Goal: Transaction & Acquisition: Obtain resource

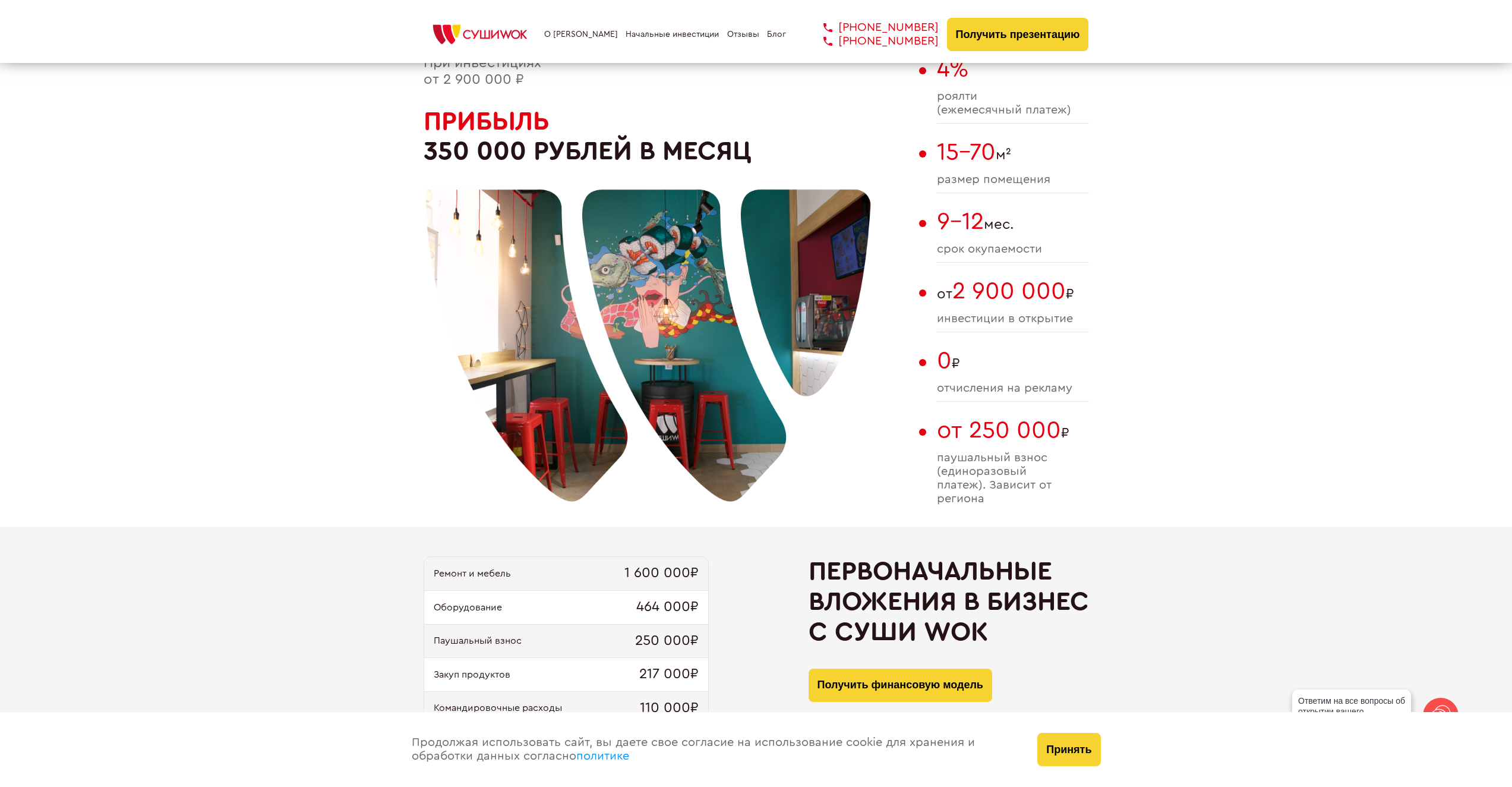
scroll to position [594, 0]
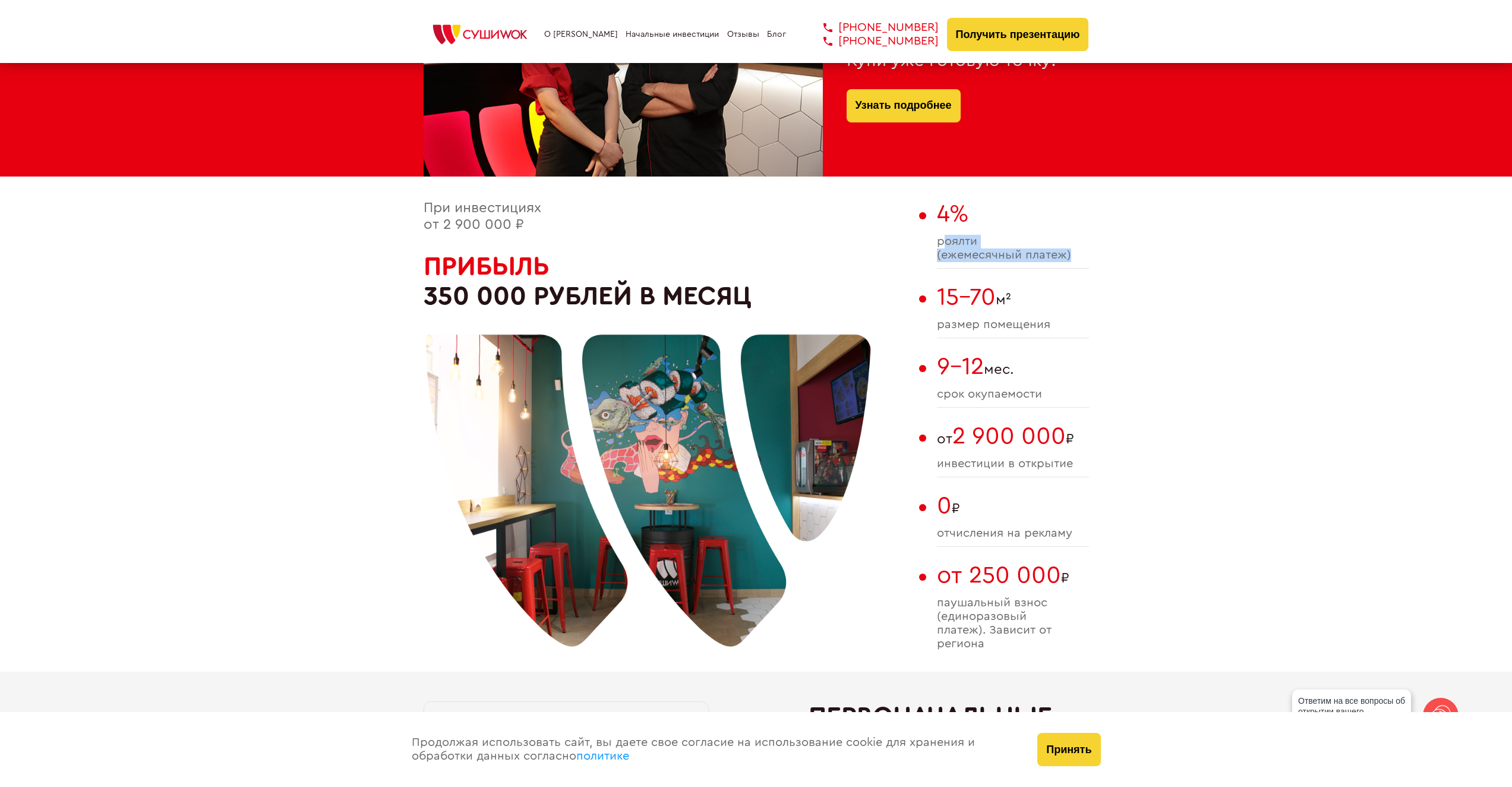
drag, startPoint x: 967, startPoint y: 249, endPoint x: 1077, endPoint y: 265, distance: 111.2
click at [1077, 265] on div "4% роялти (ежемесячный платеж)" at bounding box center [1013, 234] width 152 height 68
drag, startPoint x: 931, startPoint y: 242, endPoint x: 1101, endPoint y: 276, distance: 173.4
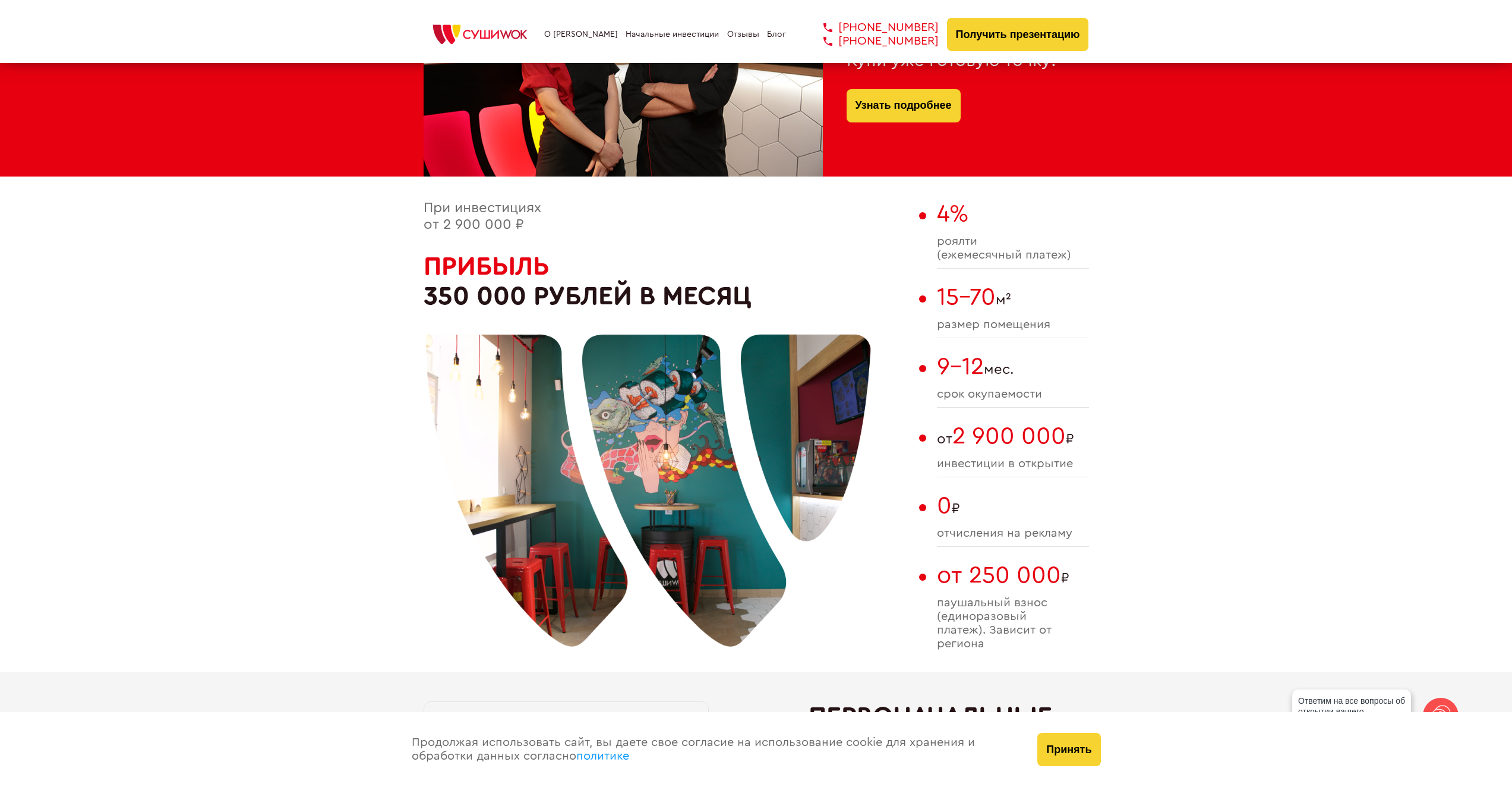
drag, startPoint x: 1031, startPoint y: 331, endPoint x: 889, endPoint y: 324, distance: 142.2
drag, startPoint x: 1314, startPoint y: 393, endPoint x: 1301, endPoint y: 397, distance: 13.6
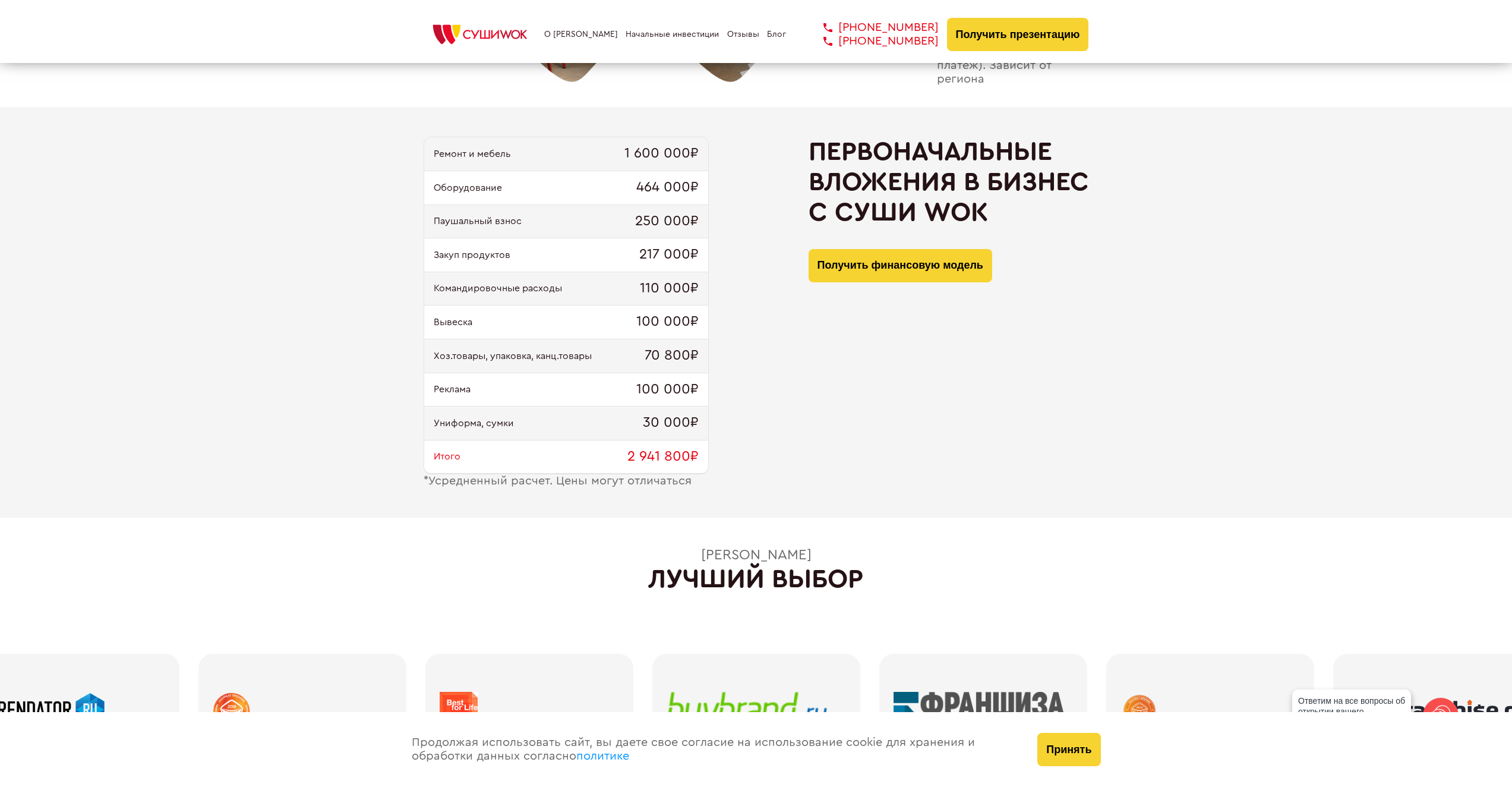
scroll to position [1189, 0]
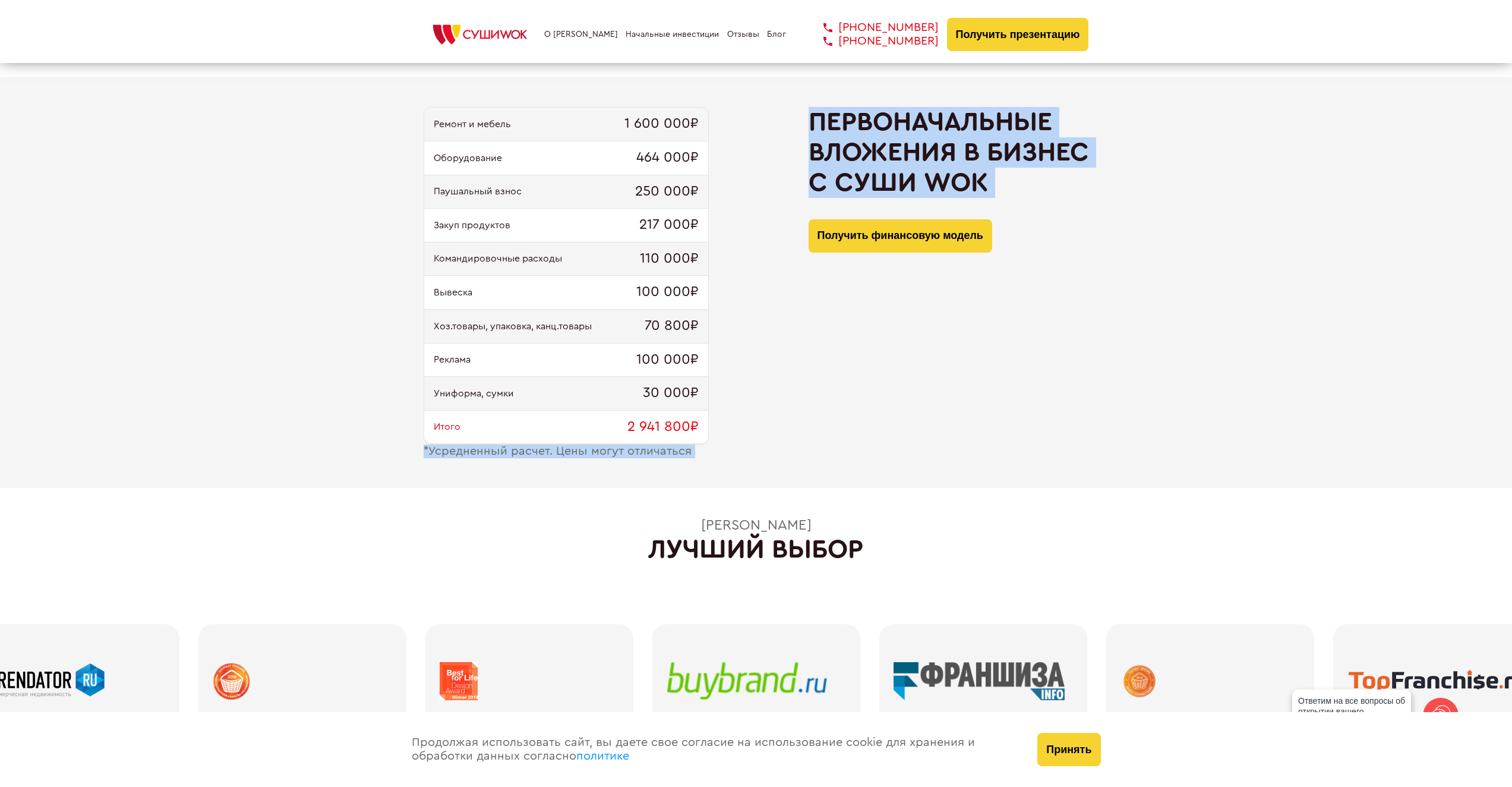
drag, startPoint x: 597, startPoint y: 458, endPoint x: 809, endPoint y: 454, distance: 212.0
click at [788, 454] on div "Ремонт и мебель 1 600 000₽ Оборудование 464 000₽ Паушальный взнос 250 000₽ Заку…" at bounding box center [756, 282] width 1512 height 411
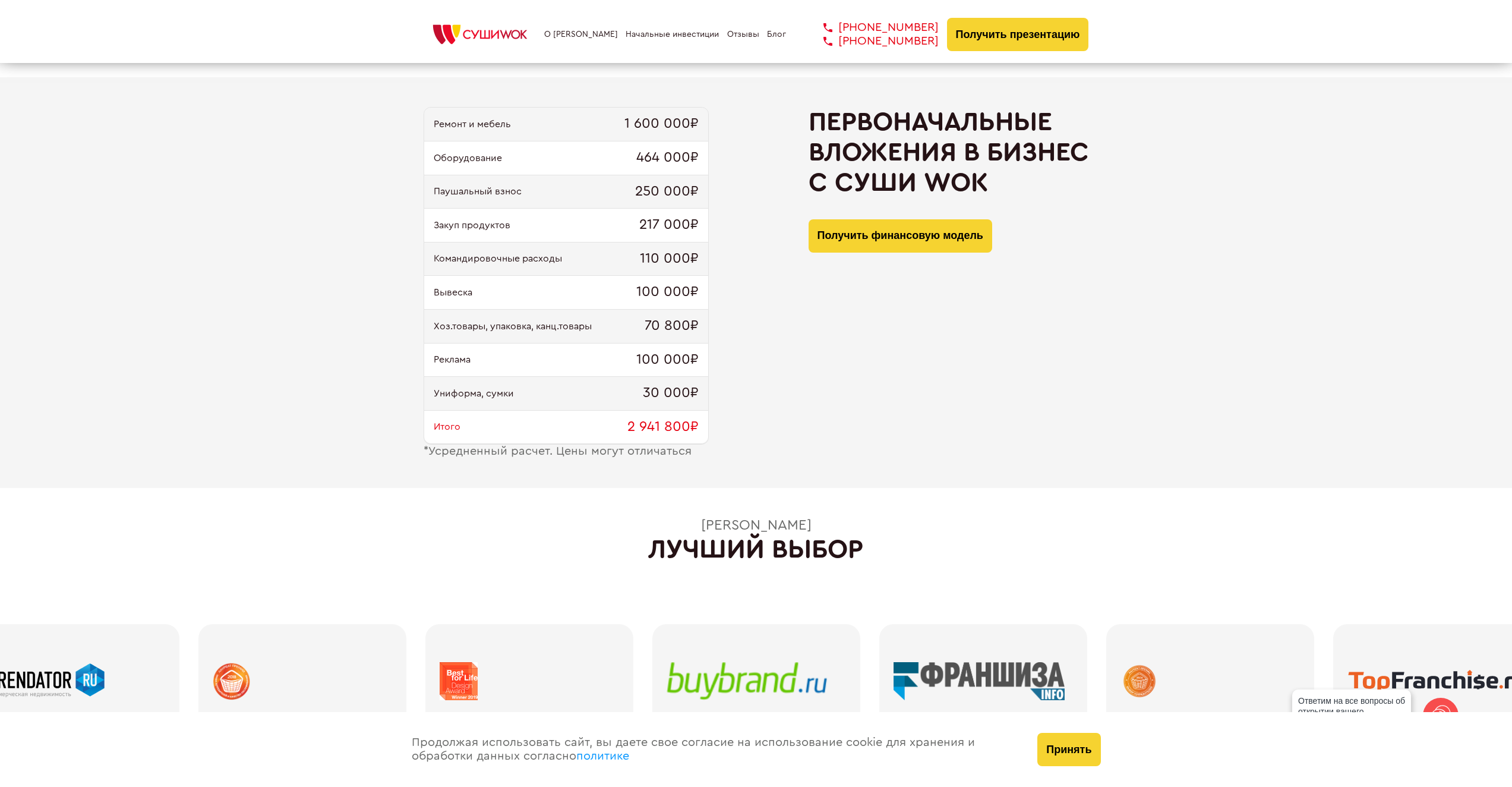
click at [894, 471] on div "Ремонт и мебель 1 600 000₽ Оборудование 464 000₽ Паушальный взнос 250 000₽ Заку…" at bounding box center [756, 282] width 1512 height 411
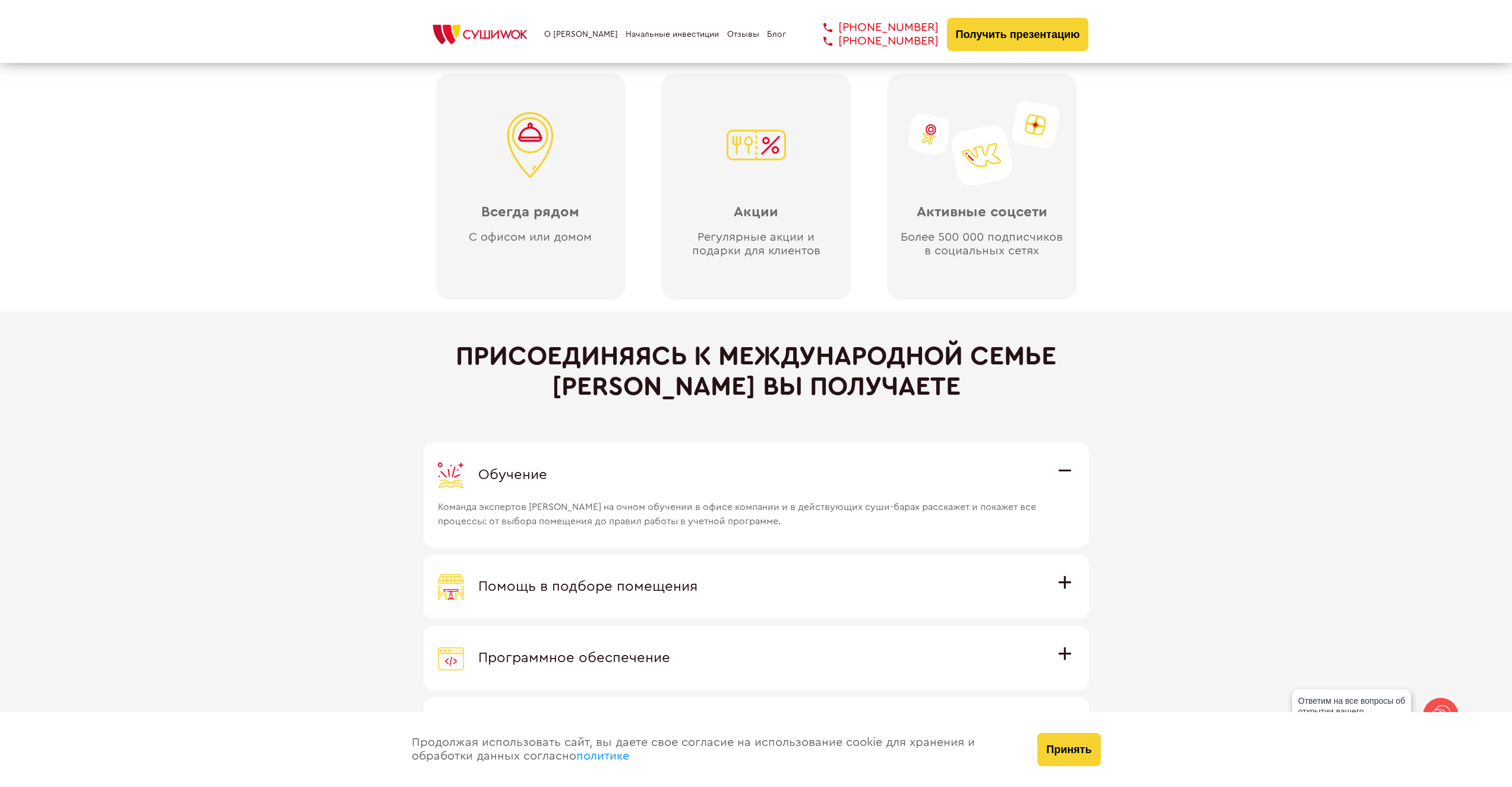
scroll to position [3210, 0]
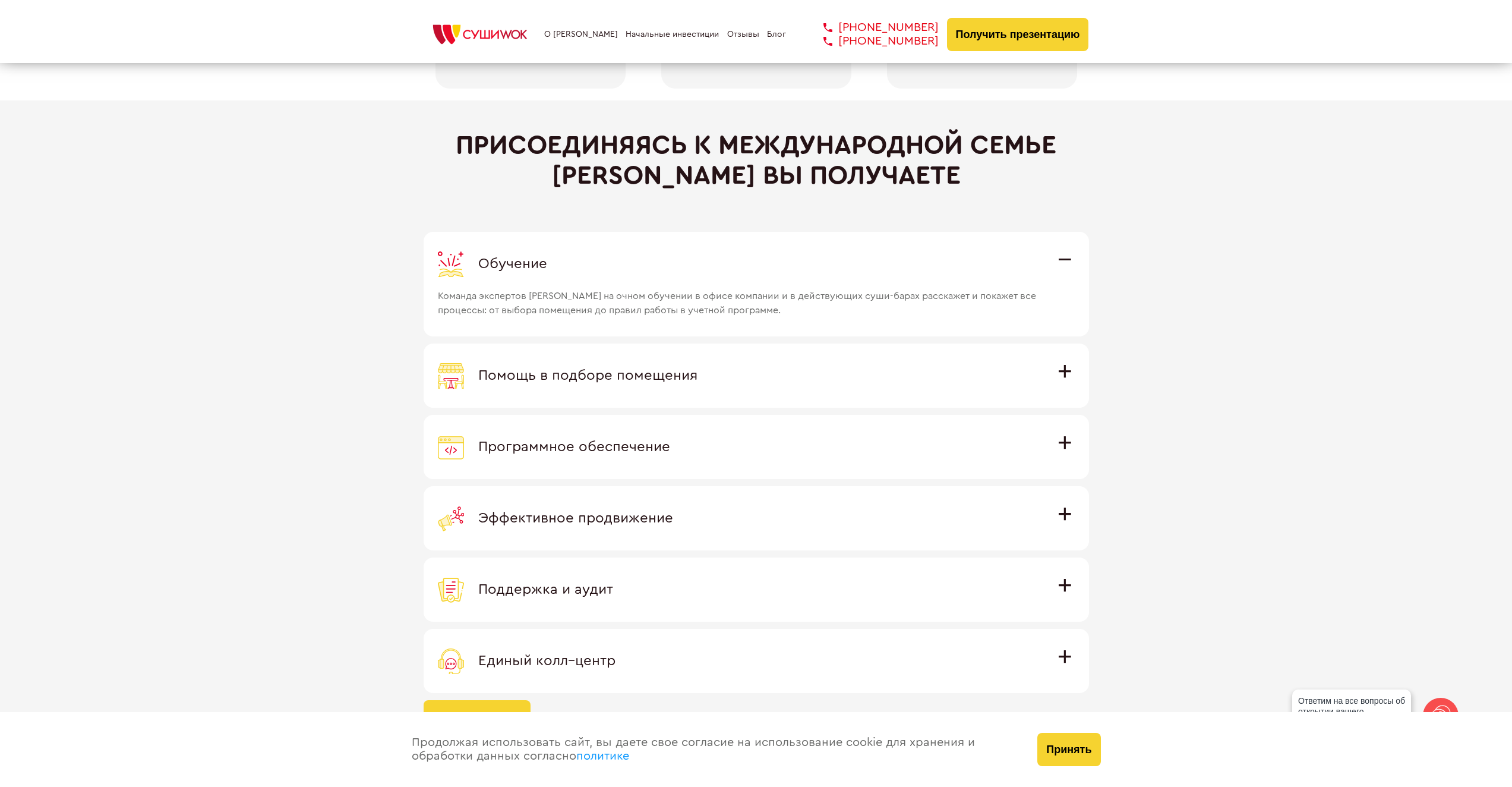
click at [1032, 354] on label "Помощь в подборе помещения Наши специалисты оценят варианты помещения в вашем г…" at bounding box center [756, 376] width 665 height 64
click at [0, 0] on input "Помощь в подборе помещения Наши специалисты оценят варианты помещения в вашем г…" at bounding box center [0, 0] width 0 height 0
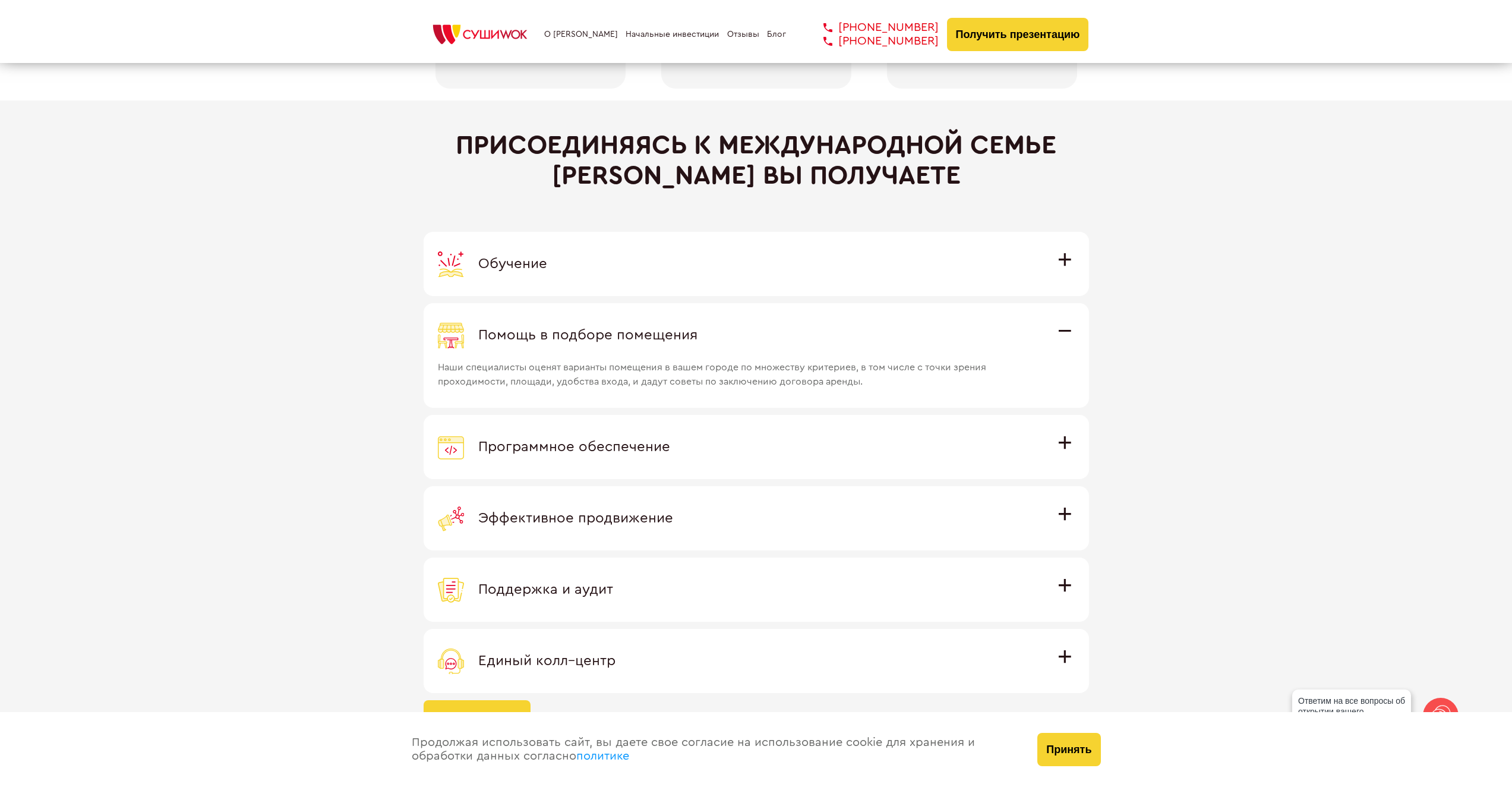
click at [1036, 277] on label "Обучение Команда экспертов Суши Wok на очном обучении в офисе компании и в дейс…" at bounding box center [756, 264] width 665 height 64
click at [0, 0] on input "Обучение Команда экспертов Суши Wok на очном обучении в офисе компании и в дейс…" at bounding box center [0, 0] width 0 height 0
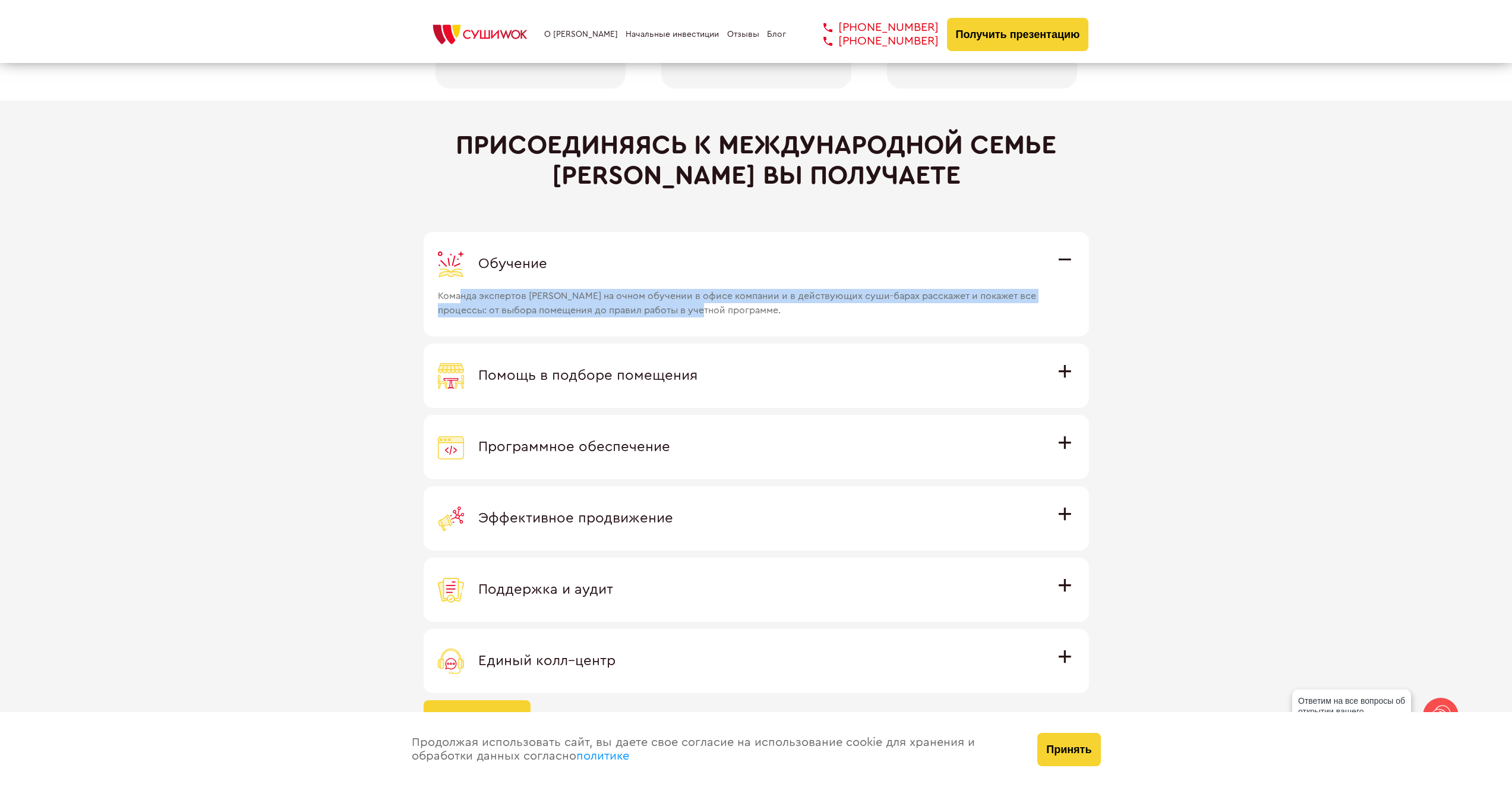
drag, startPoint x: 492, startPoint y: 298, endPoint x: 734, endPoint y: 317, distance: 242.7
click at [733, 317] on span "Команда экспертов [PERSON_NAME] на очном обучении в офисе компании и в действую…" at bounding box center [740, 298] width 605 height 41
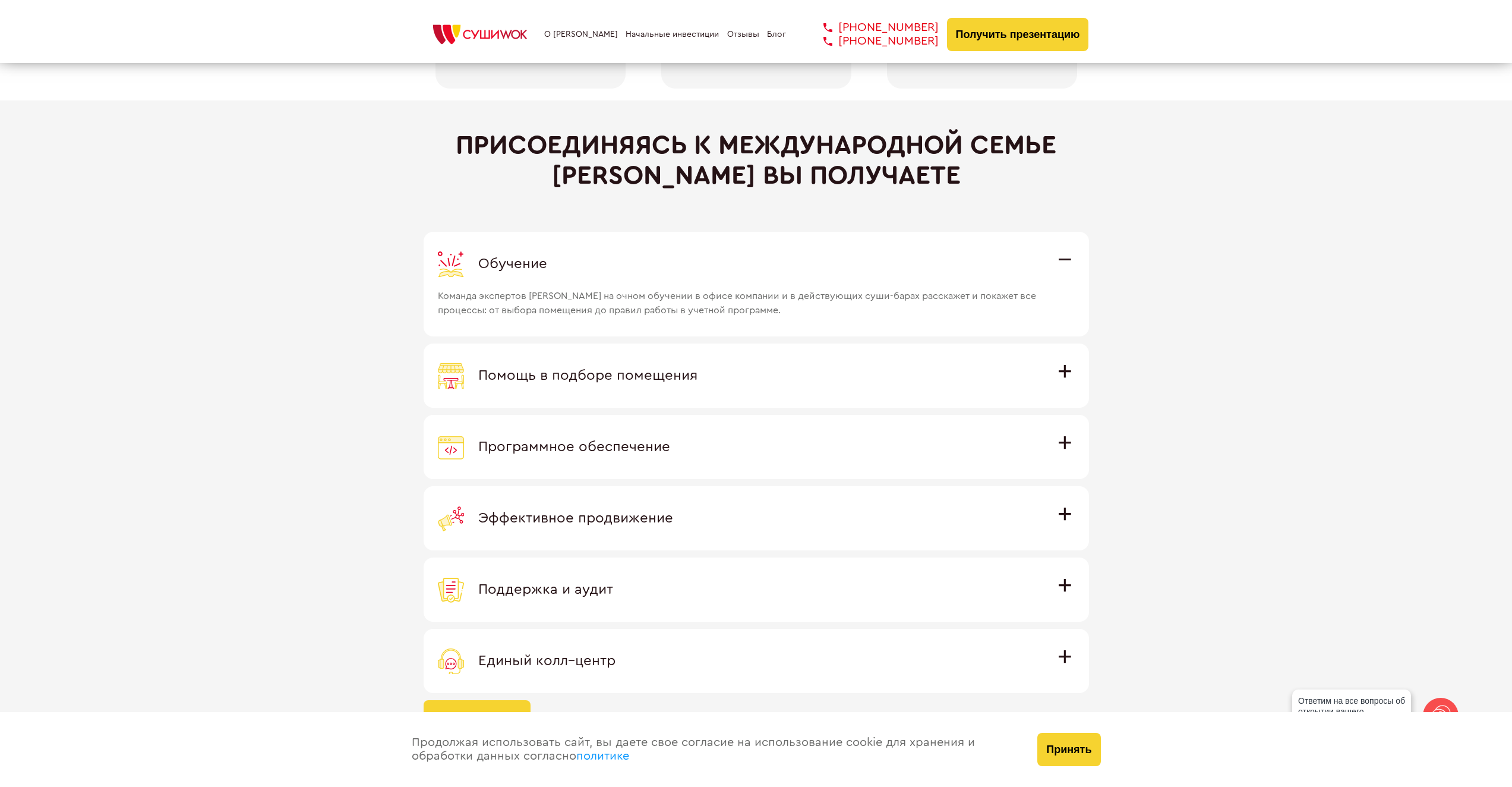
drag, startPoint x: 1273, startPoint y: 306, endPoint x: 1257, endPoint y: 312, distance: 17.1
click at [1270, 306] on div "Присоединяясь к международной семье [PERSON_NAME] вы получаете Обучение Команда…" at bounding box center [756, 431] width 1512 height 662
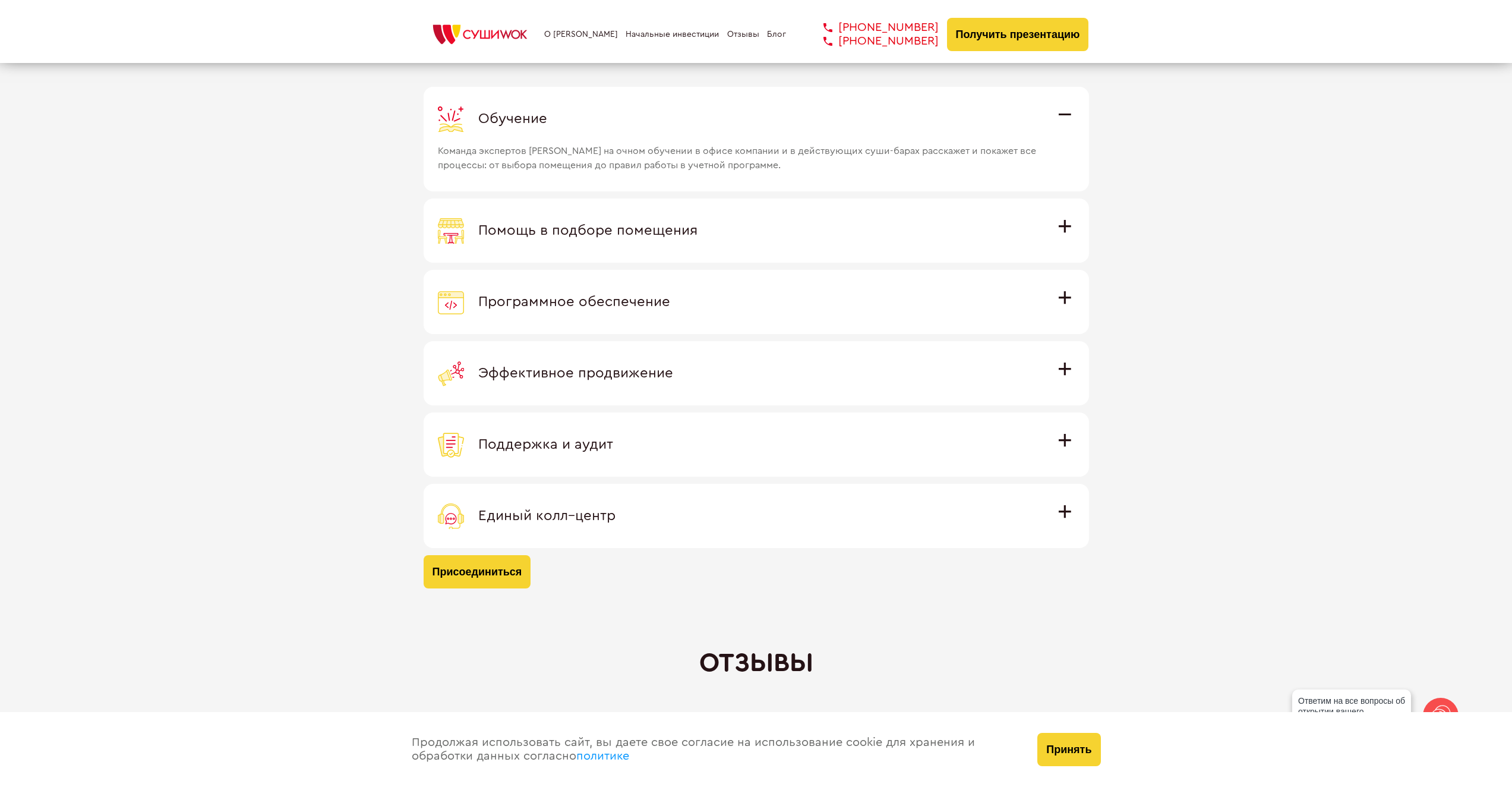
scroll to position [3448, 0]
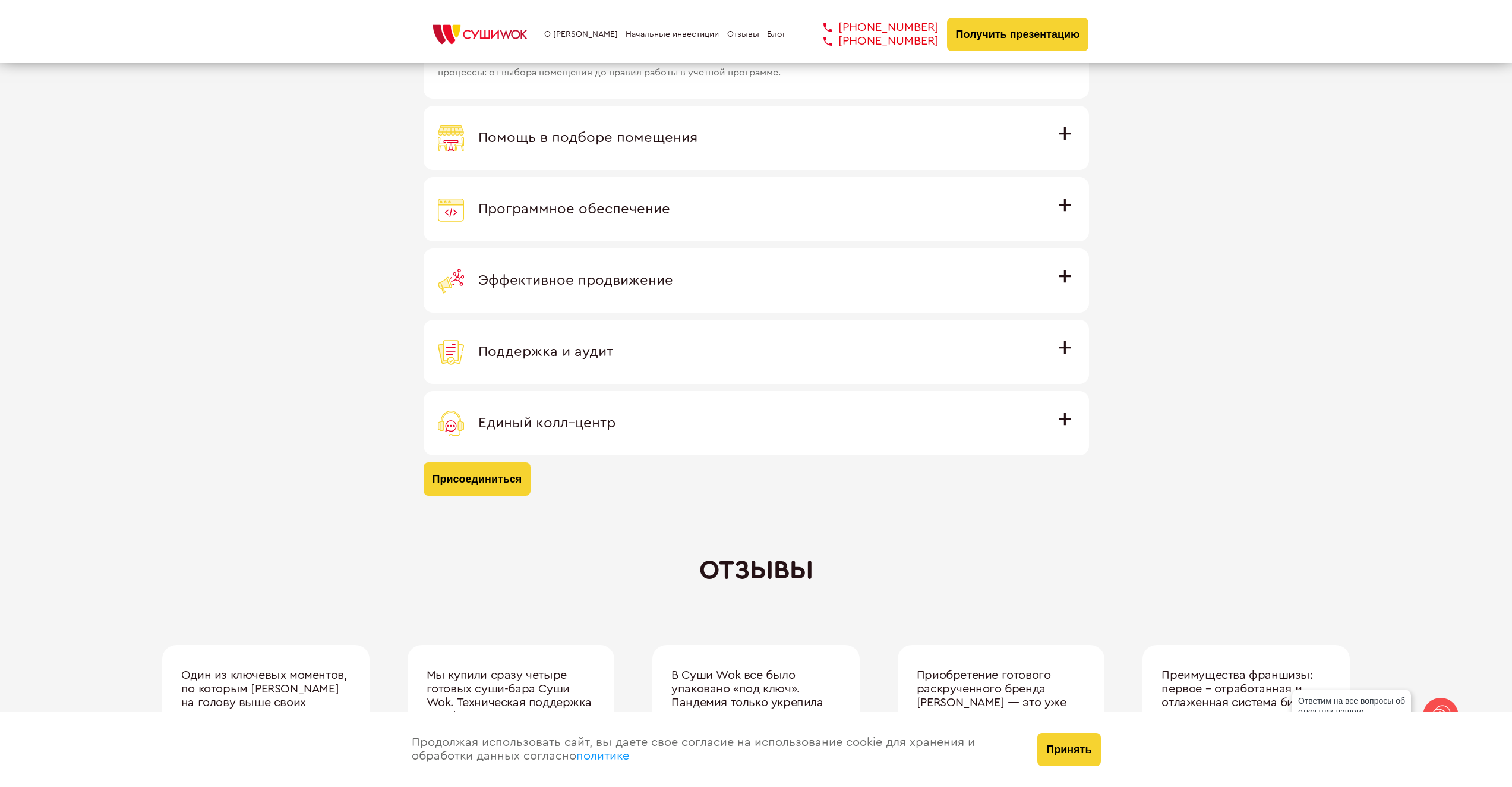
click at [742, 438] on label "Единый колл–центр Полностью интегрирован с программным обеспечением: вы не проп…" at bounding box center [756, 423] width 665 height 64
click at [0, 0] on input "Единый колл–центр Полностью интегрирован с программным обеспечением: вы не проп…" at bounding box center [0, 0] width 0 height 0
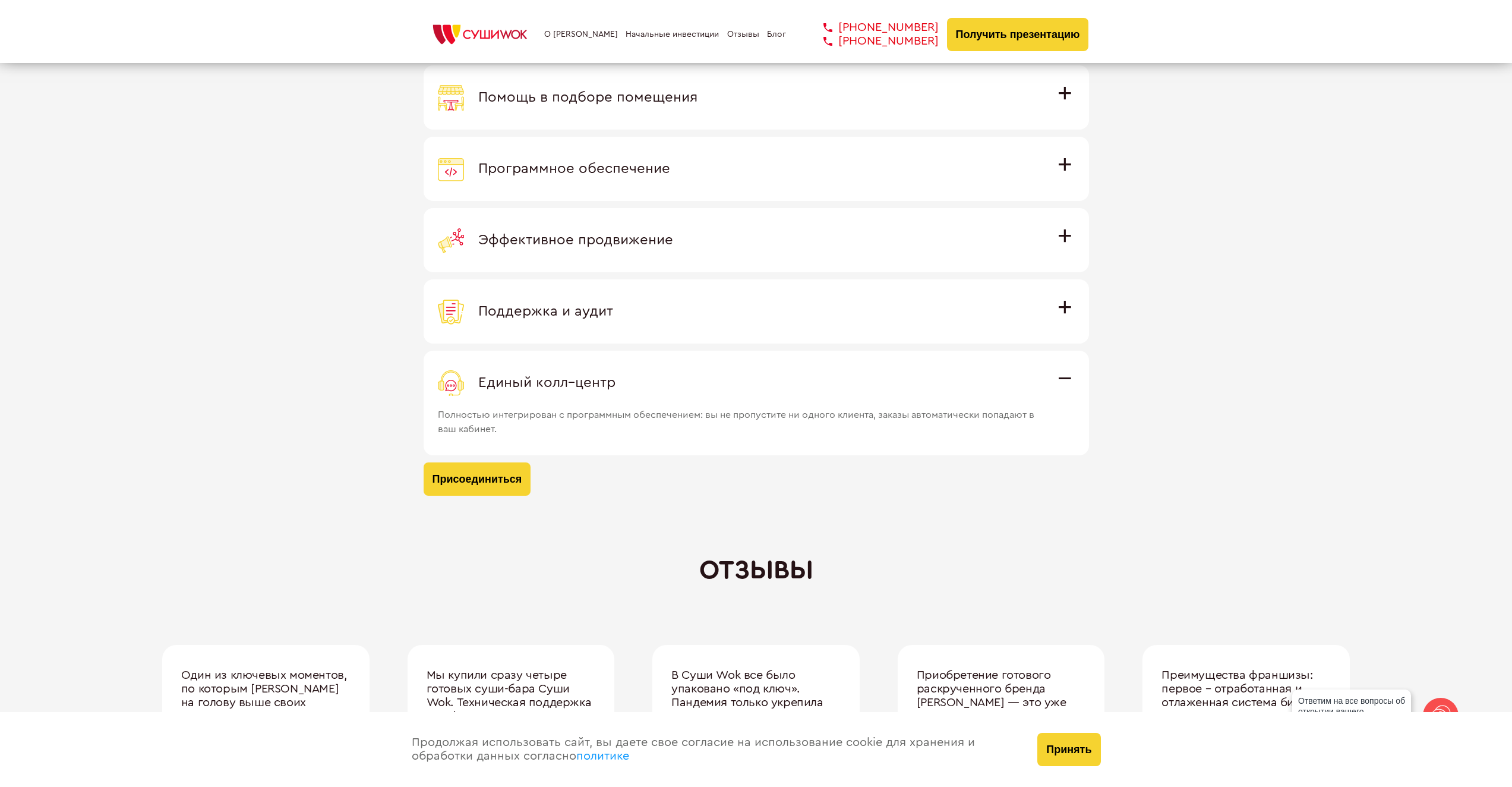
click at [765, 324] on div "Поддержка и аудит" at bounding box center [756, 311] width 637 height 26
click at [0, 0] on input "Поддержка и аудит Аудит работы с целью поиска точек роста и постоянная поддержк…" at bounding box center [0, 0] width 0 height 0
click at [804, 258] on label "Эффективное продвижение Все рекламные материалы предоставляются централизованно…" at bounding box center [756, 240] width 665 height 64
click at [0, 0] on input "Эффективное продвижение Все рекламные материалы предоставляются централизованно…" at bounding box center [0, 0] width 0 height 0
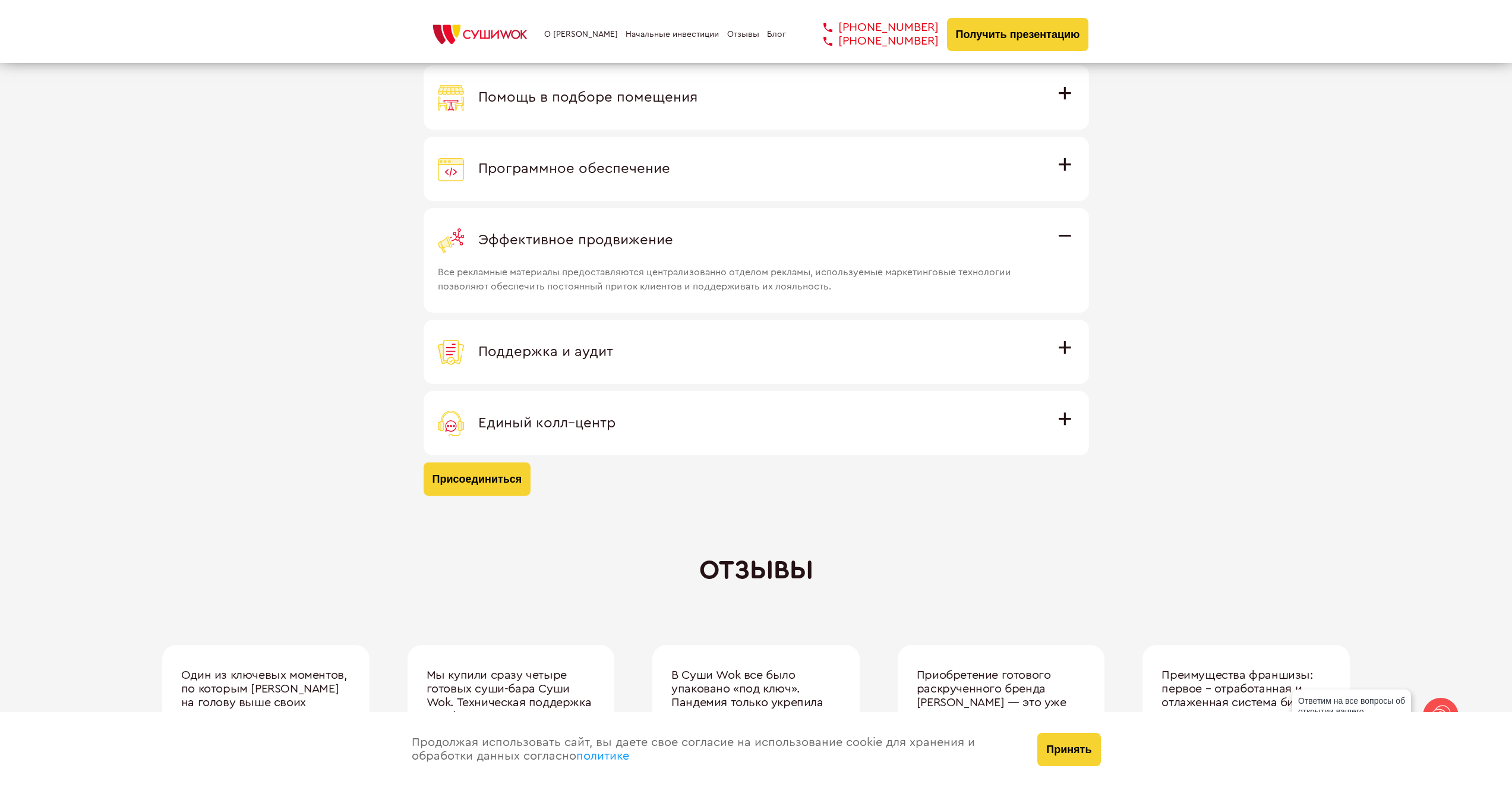
click at [865, 196] on label "Программное обеспечение Программное обеспечение разработано специально для [PER…" at bounding box center [756, 169] width 665 height 64
click at [0, 0] on input "Программное обеспечение Программное обеспечение разработано специально для [PER…" at bounding box center [0, 0] width 0 height 0
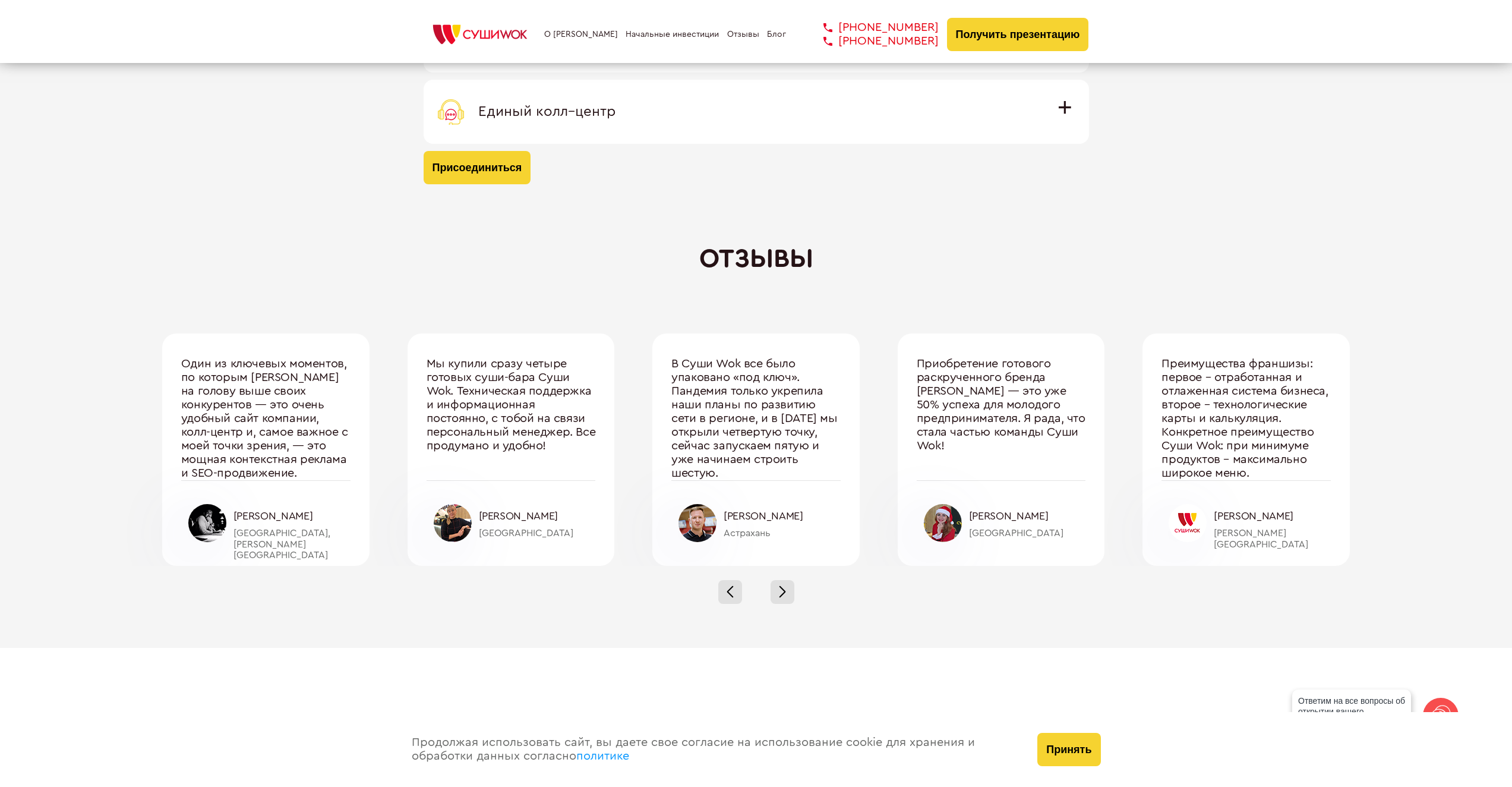
scroll to position [3805, 0]
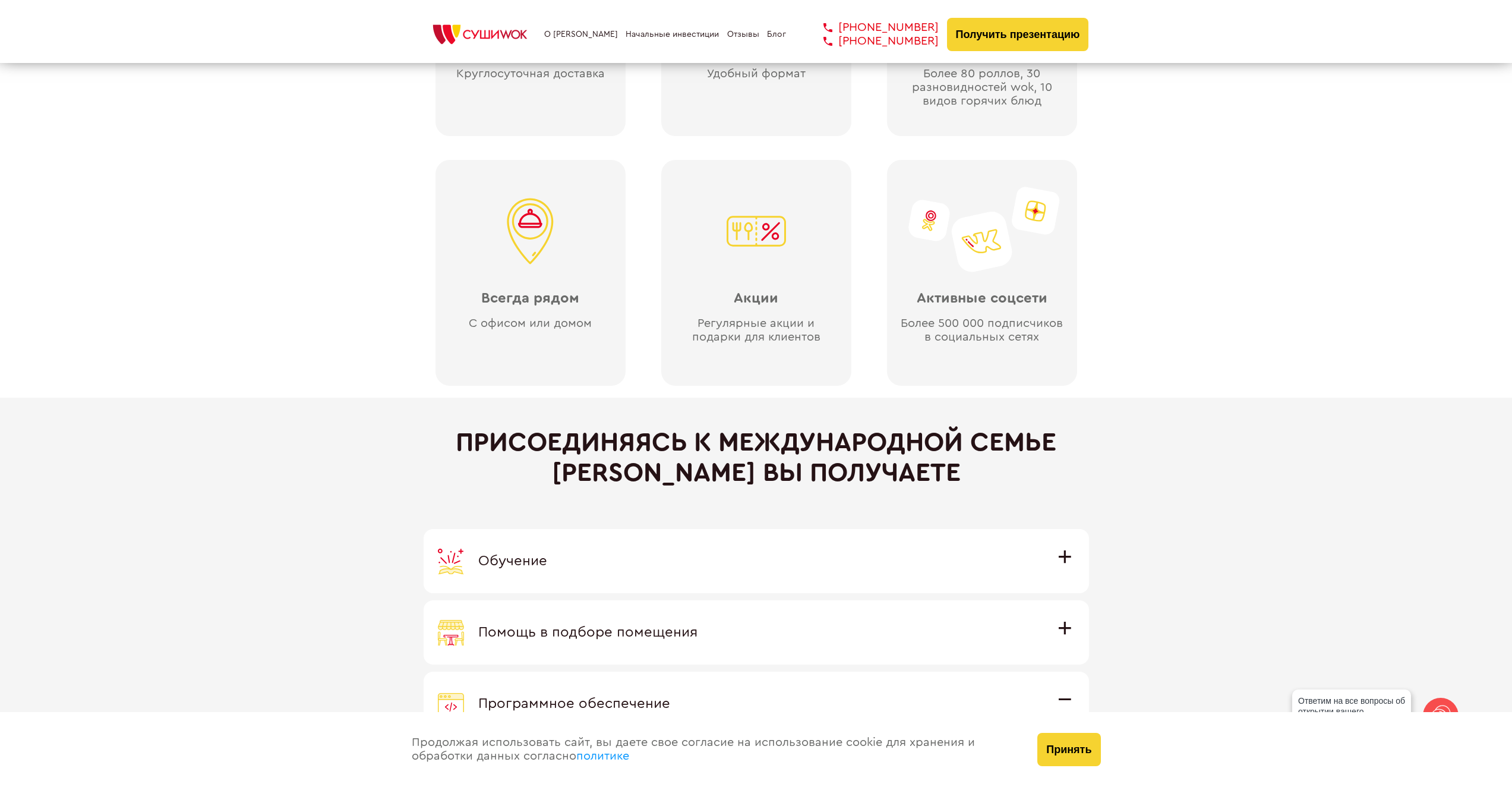
click at [930, 555] on div "Обучение" at bounding box center [756, 560] width 637 height 26
click at [0, 0] on input "Обучение Команда экспертов Суши Wok на очном обучении в офисе компании и в дейс…" at bounding box center [0, 0] width 0 height 0
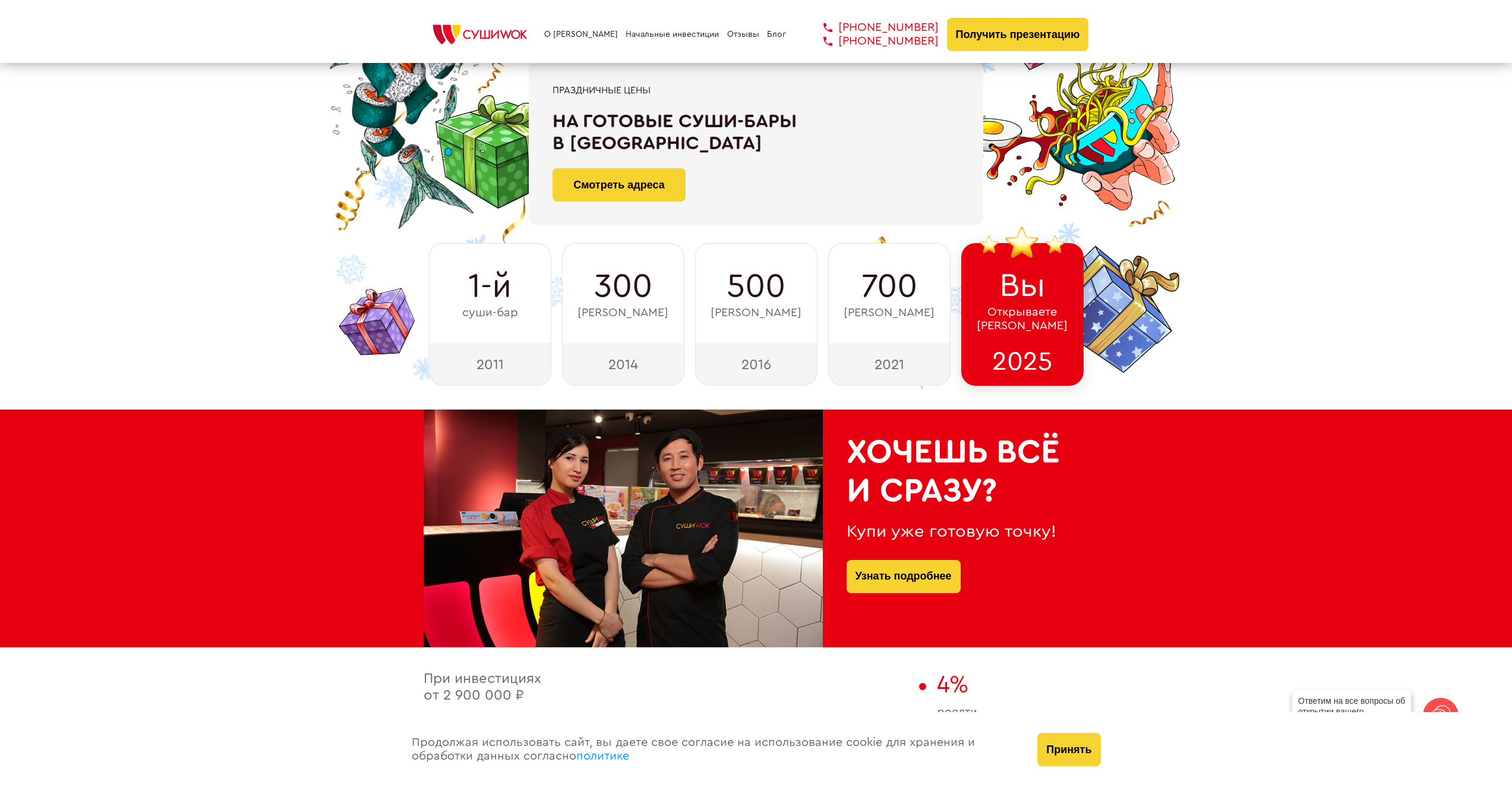
scroll to position [59, 0]
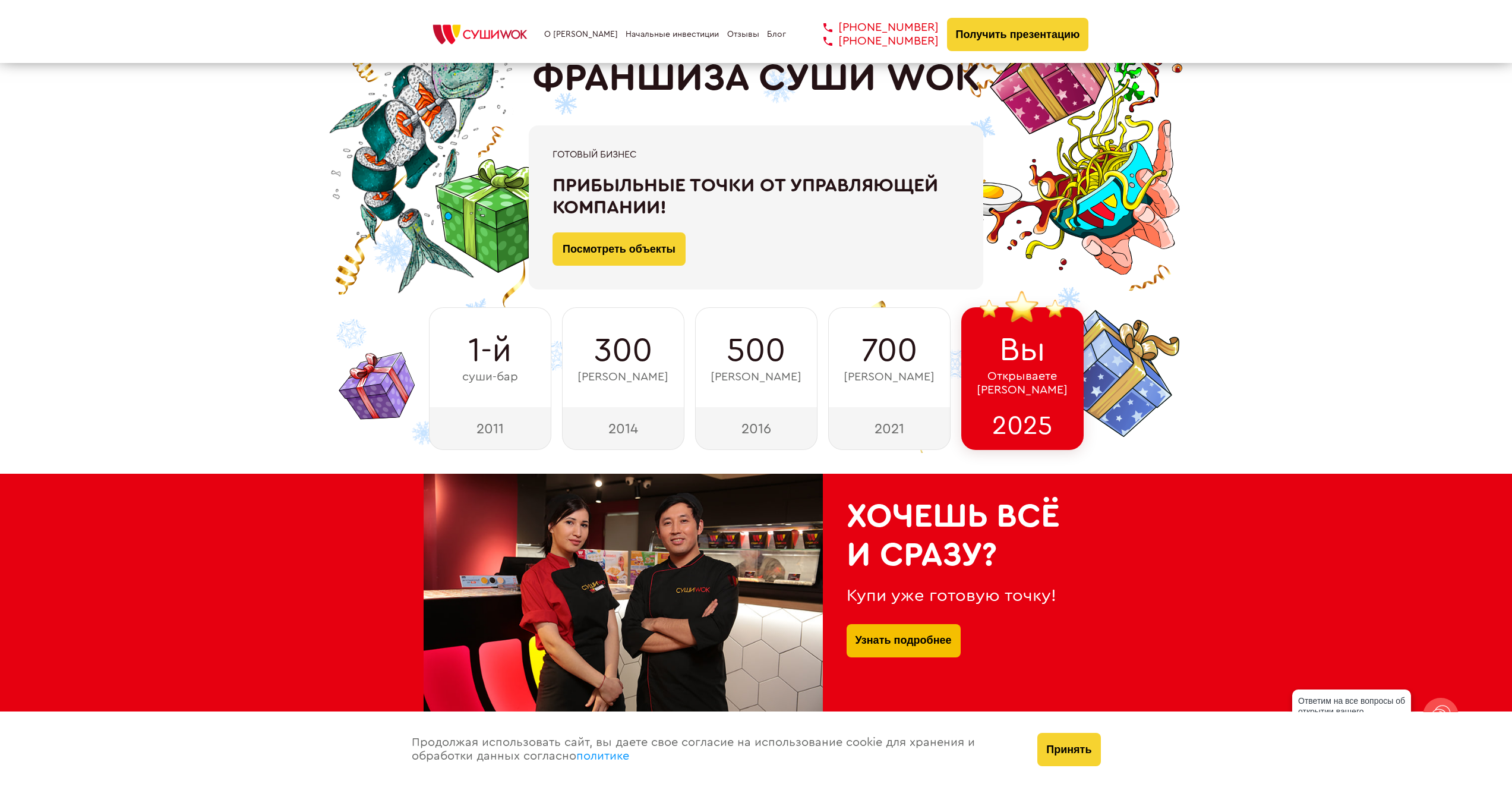
click at [902, 639] on link "Узнать подробнее" at bounding box center [903, 641] width 96 height 33
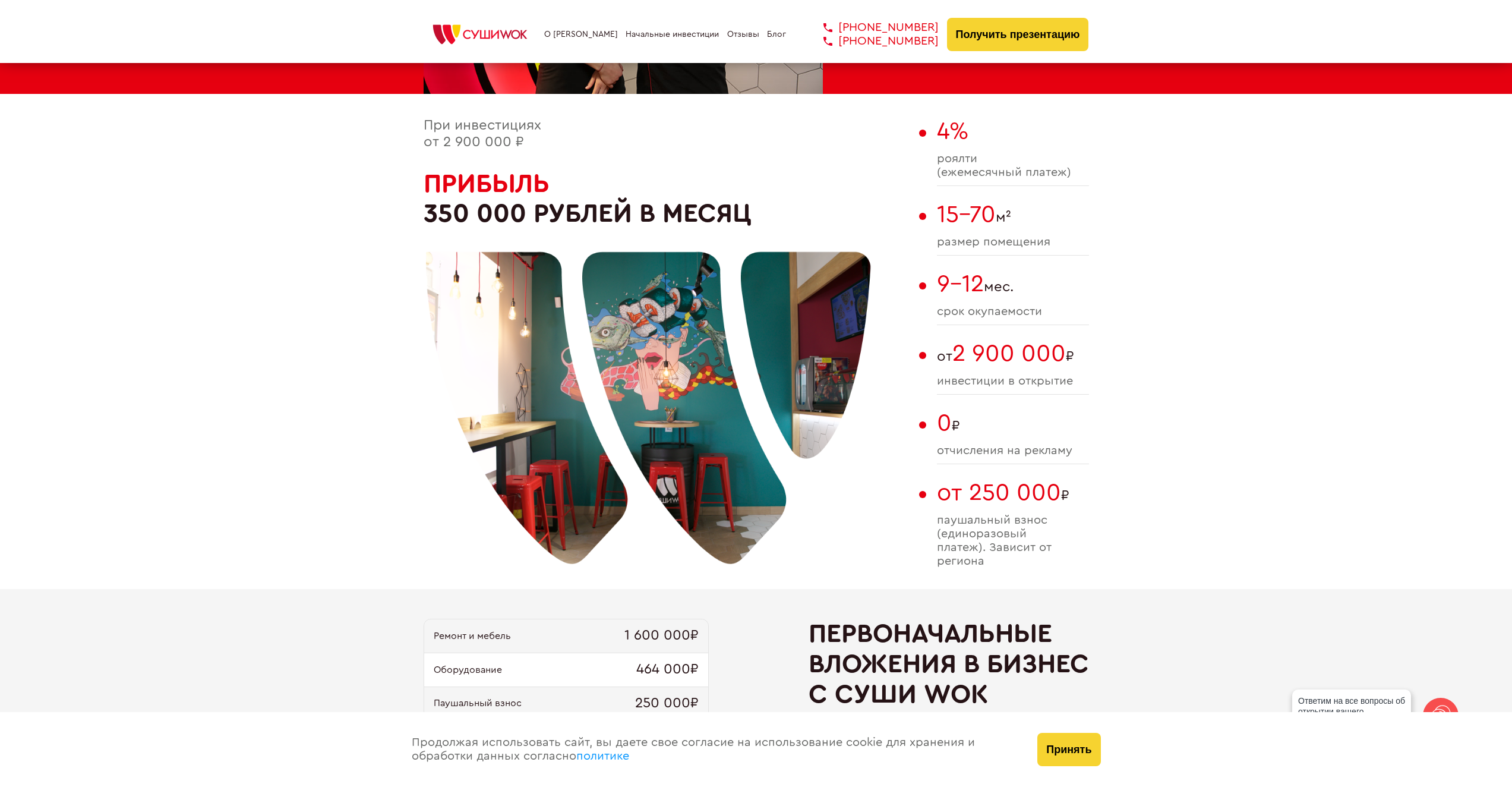
scroll to position [713, 0]
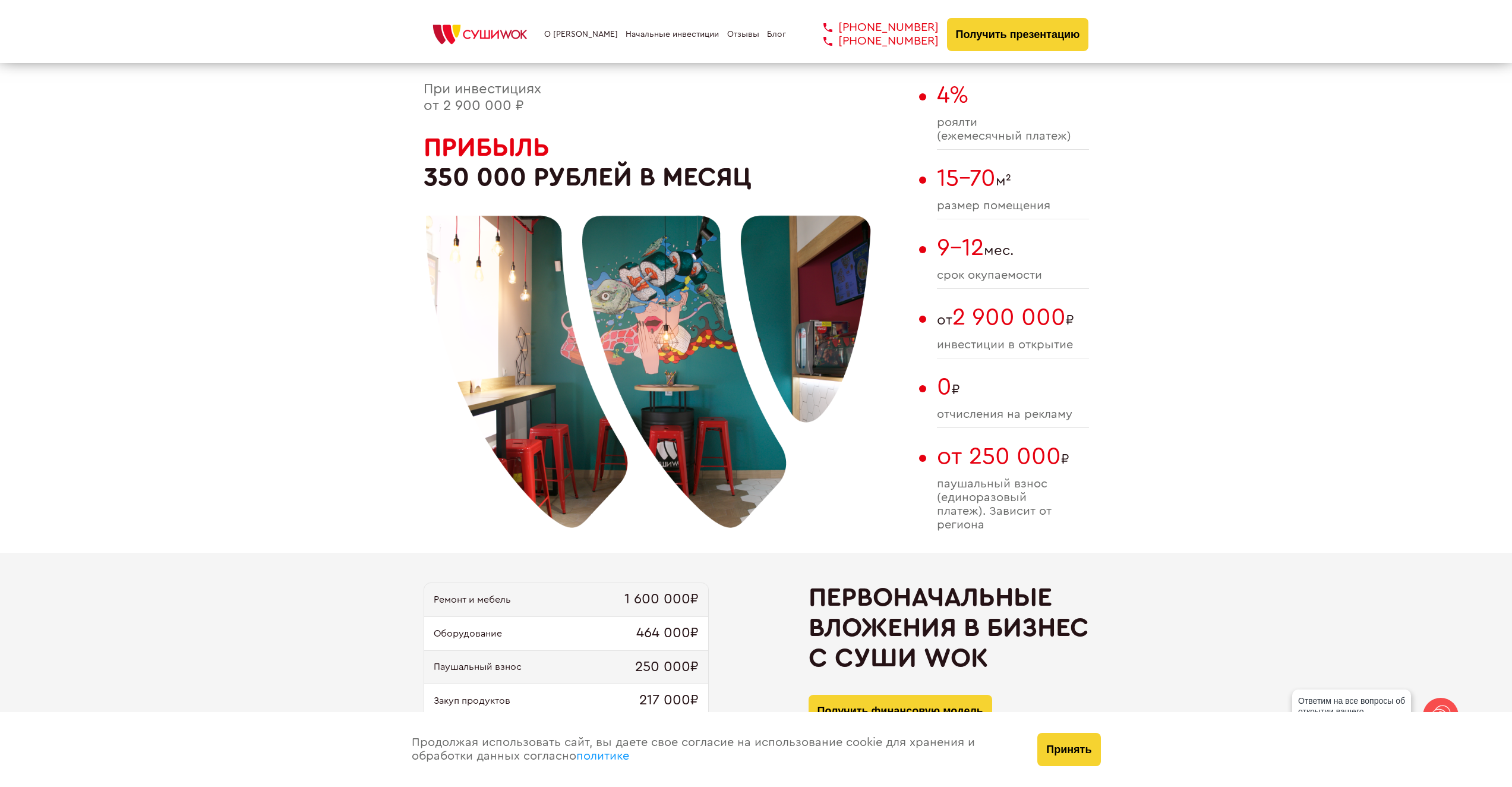
drag, startPoint x: 884, startPoint y: 426, endPoint x: 692, endPoint y: 379, distance: 197.7
click at [692, 379] on div "При инвестициях от 2 900 000 ₽ Прибыль 350 000 рублей в месяц" at bounding box center [669, 317] width 490 height 472
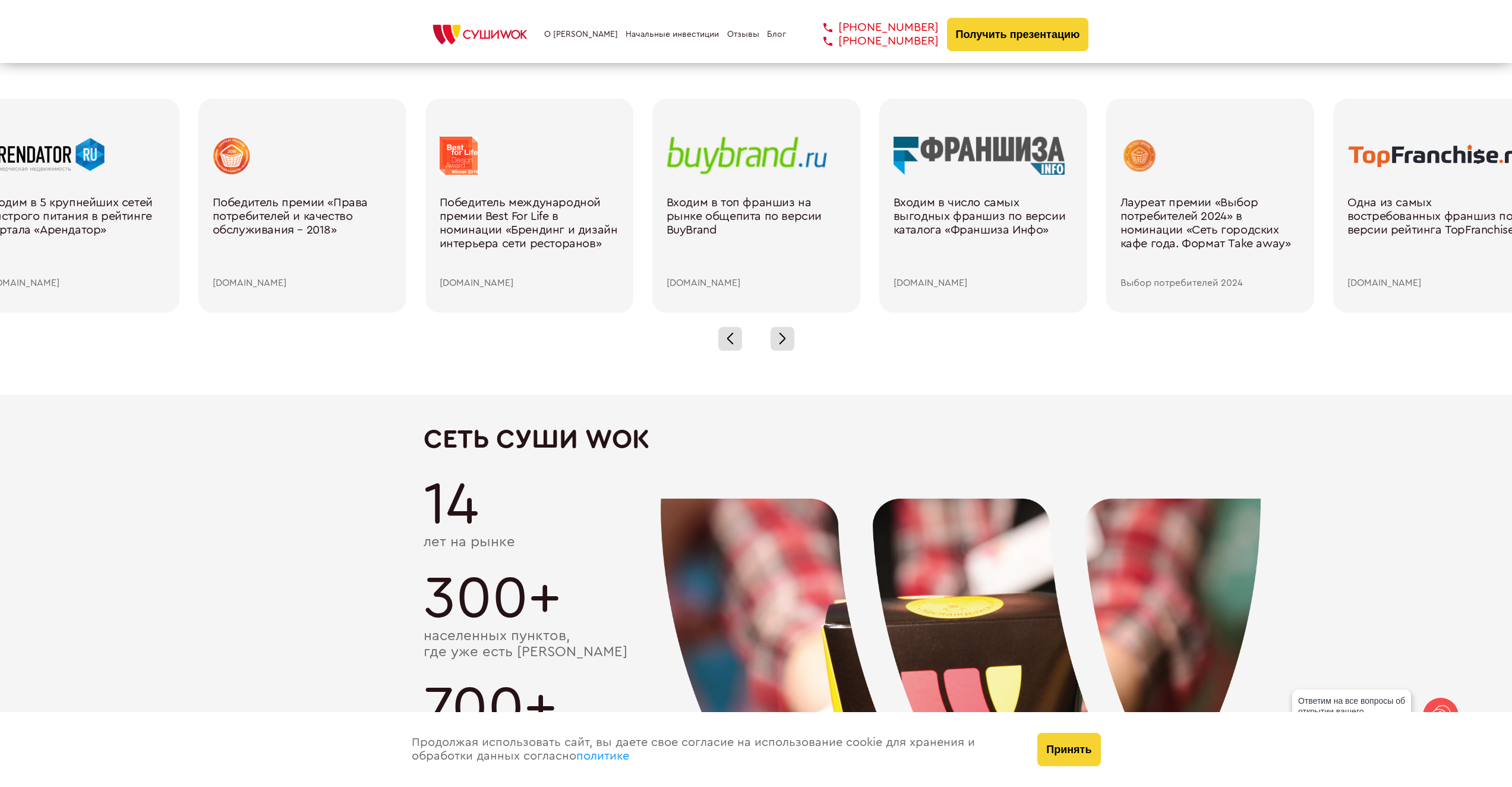
scroll to position [1724, 0]
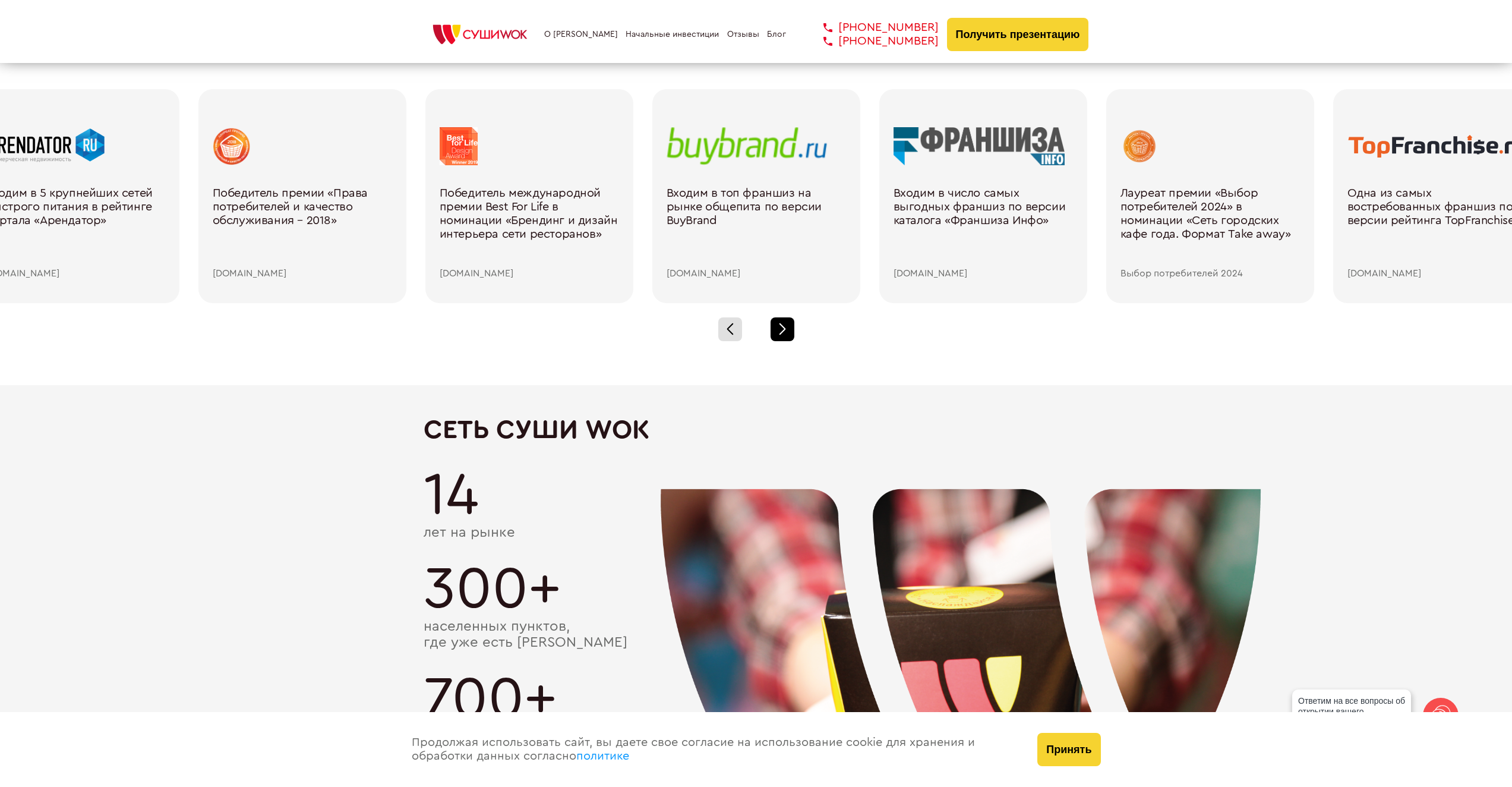
click at [785, 330] on span at bounding box center [782, 331] width 7 height 7
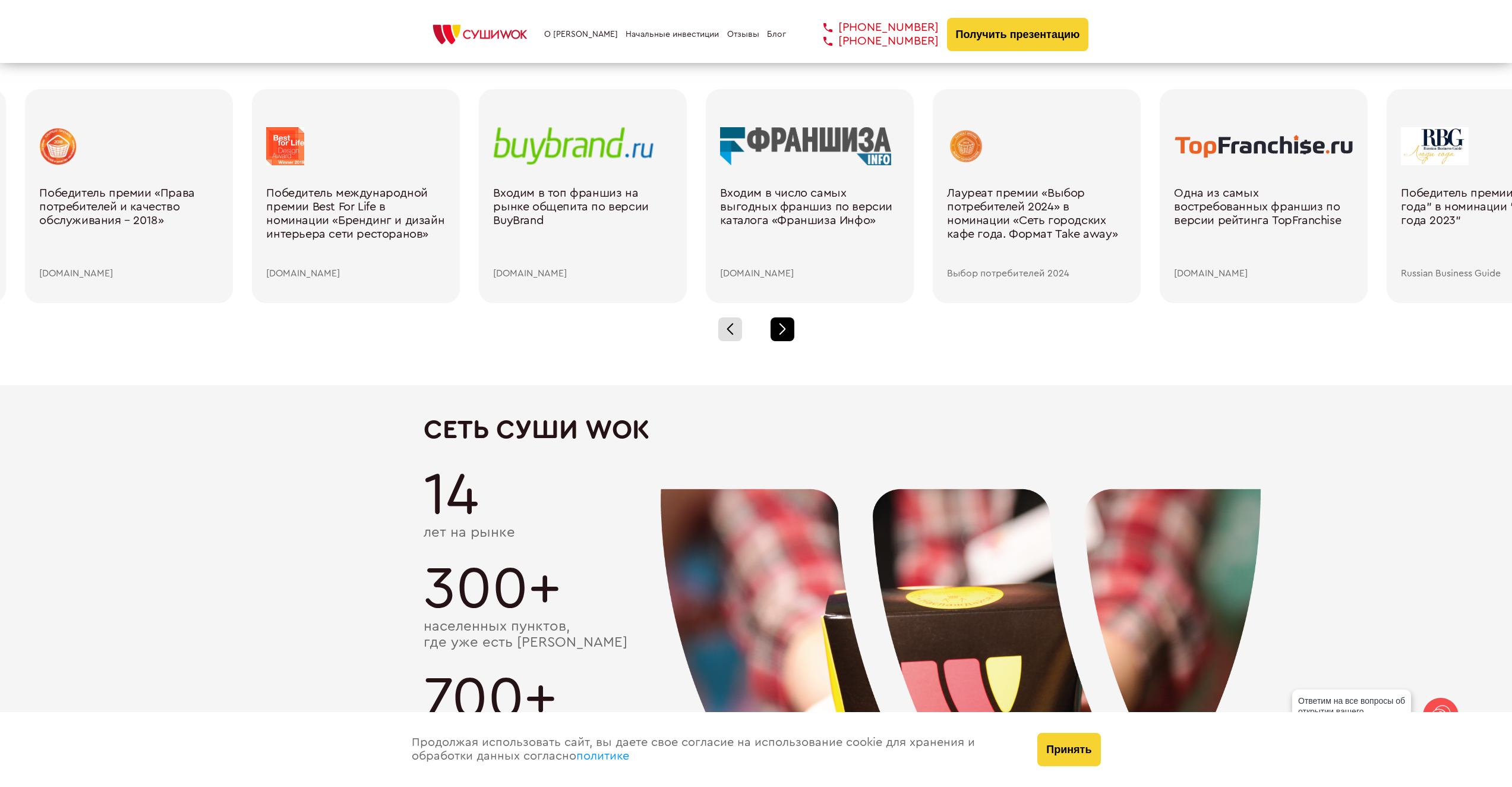
click at [785, 330] on span at bounding box center [782, 331] width 7 height 7
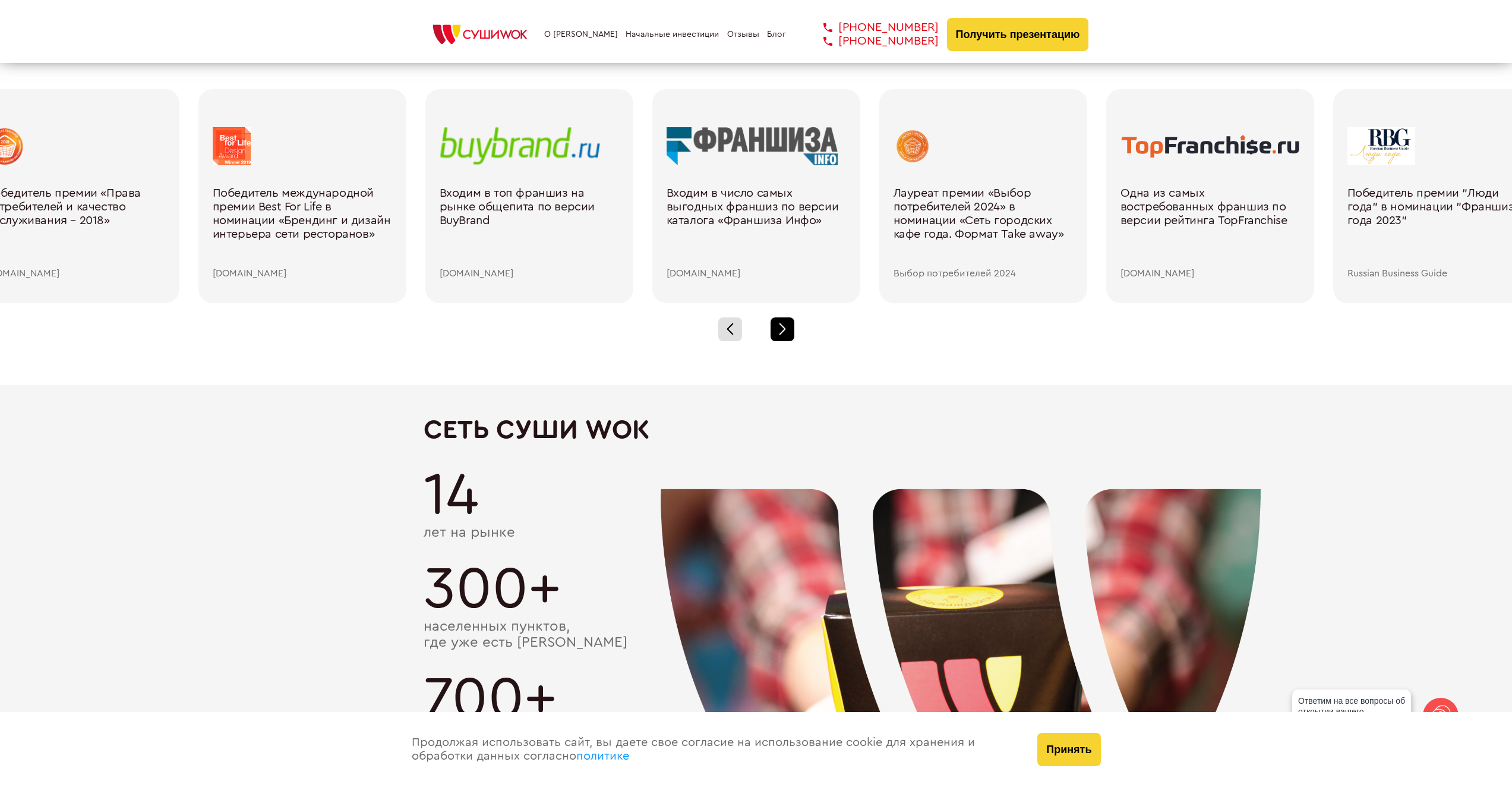
click at [785, 330] on span at bounding box center [782, 331] width 7 height 7
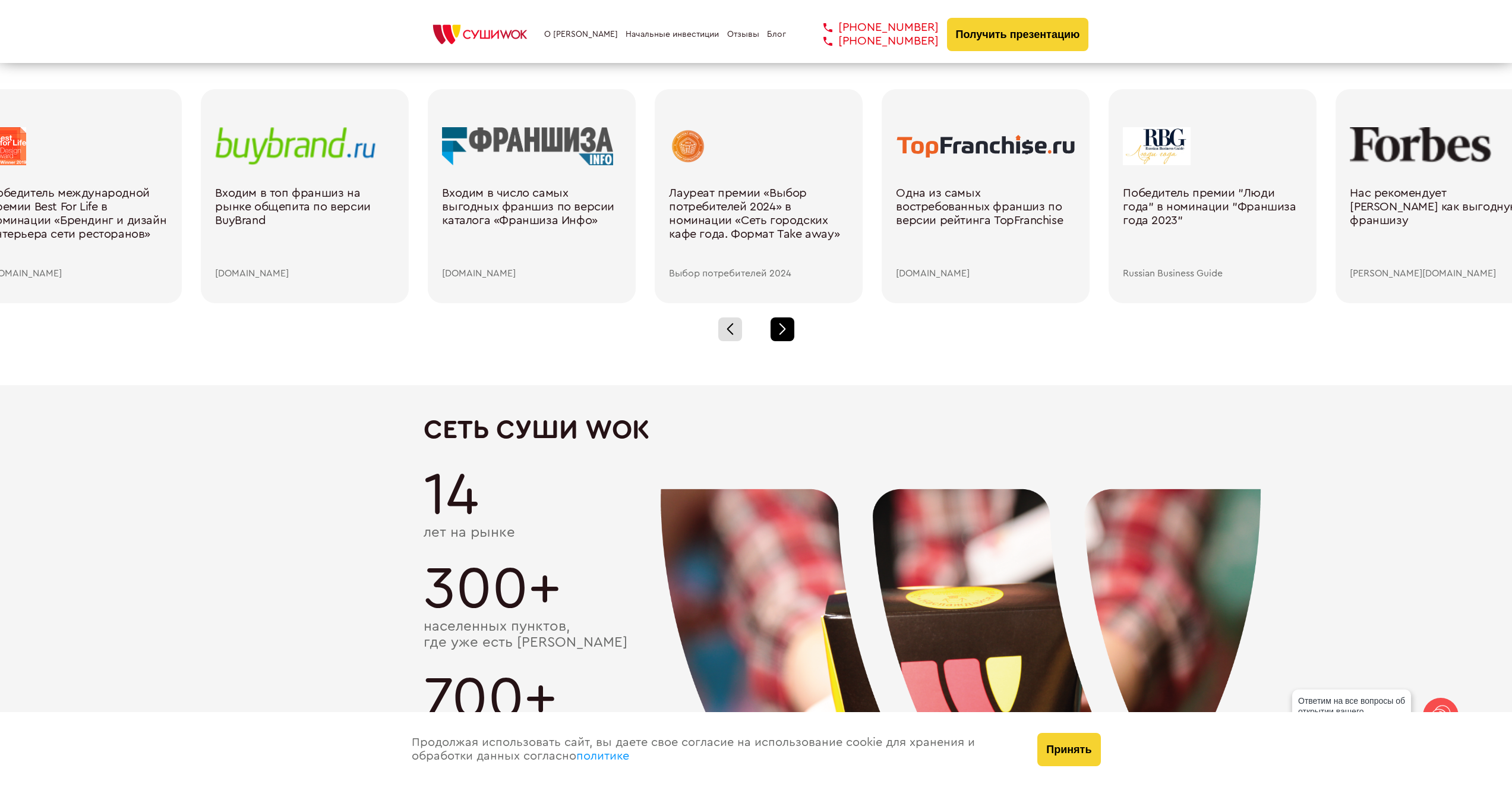
click at [791, 340] on div at bounding box center [783, 329] width 23 height 23
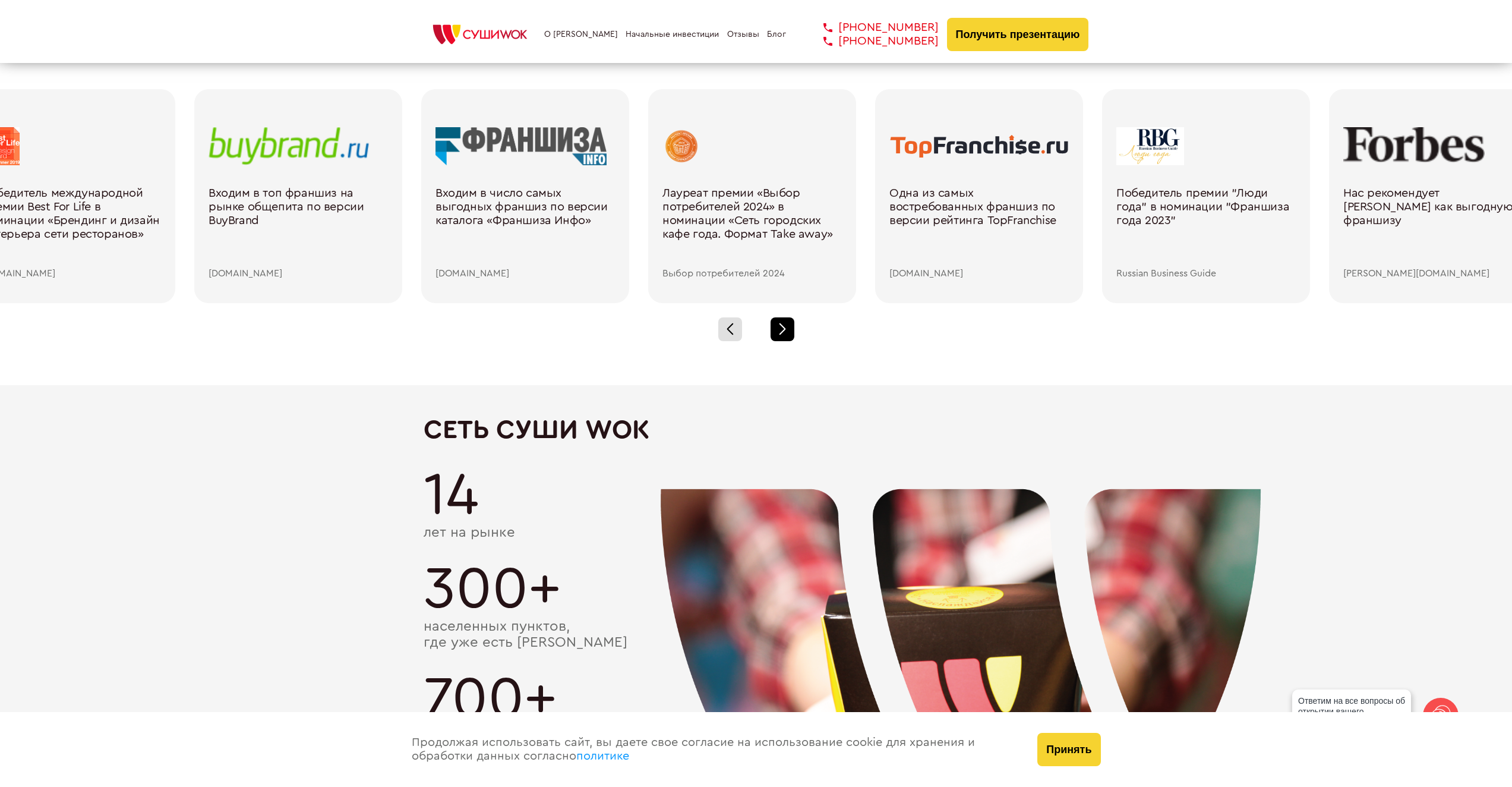
click at [791, 340] on div at bounding box center [783, 329] width 23 height 23
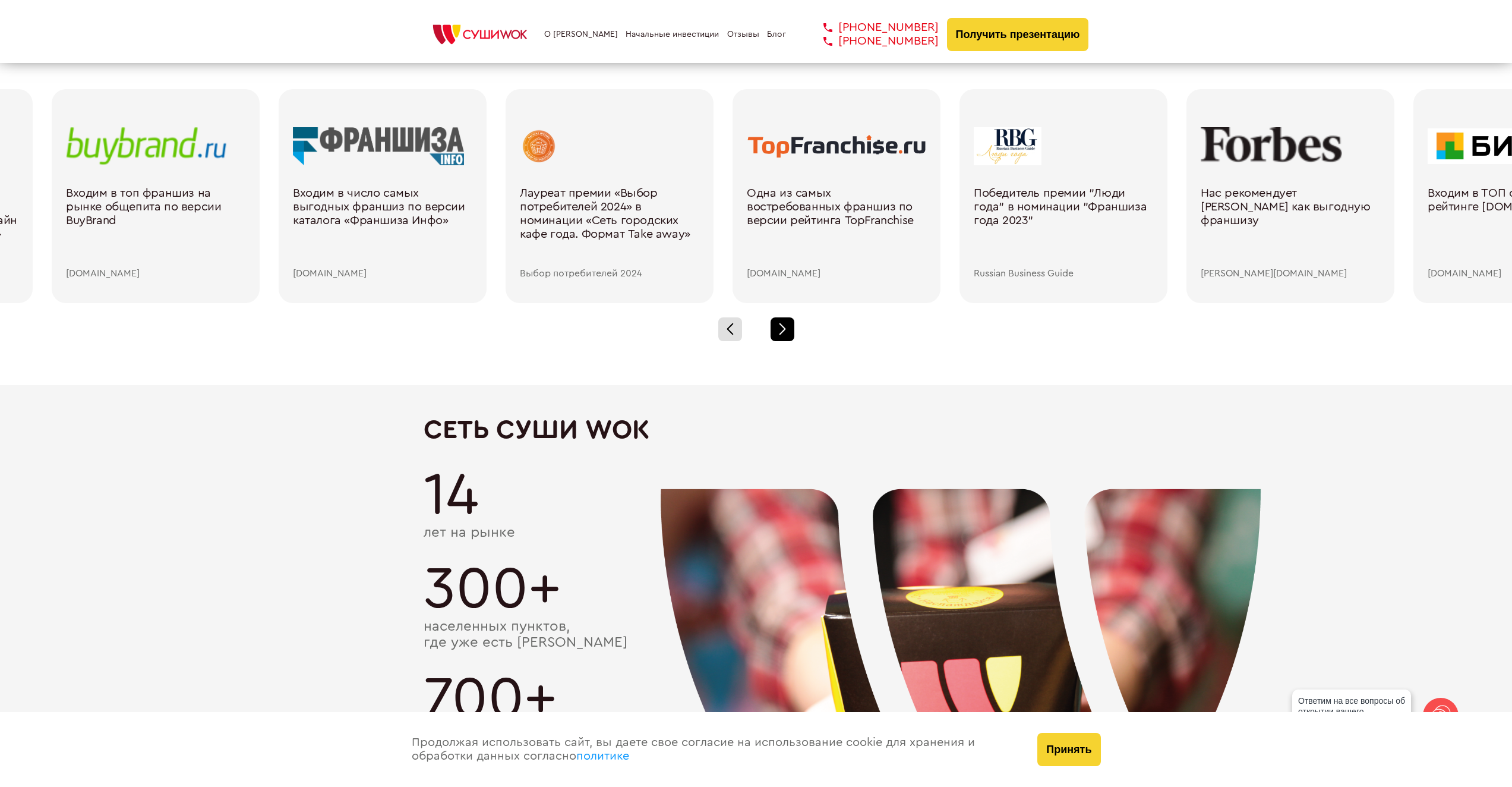
click at [791, 340] on div at bounding box center [783, 329] width 23 height 23
click at [791, 340] on div at bounding box center [783, 329] width 23 height 23
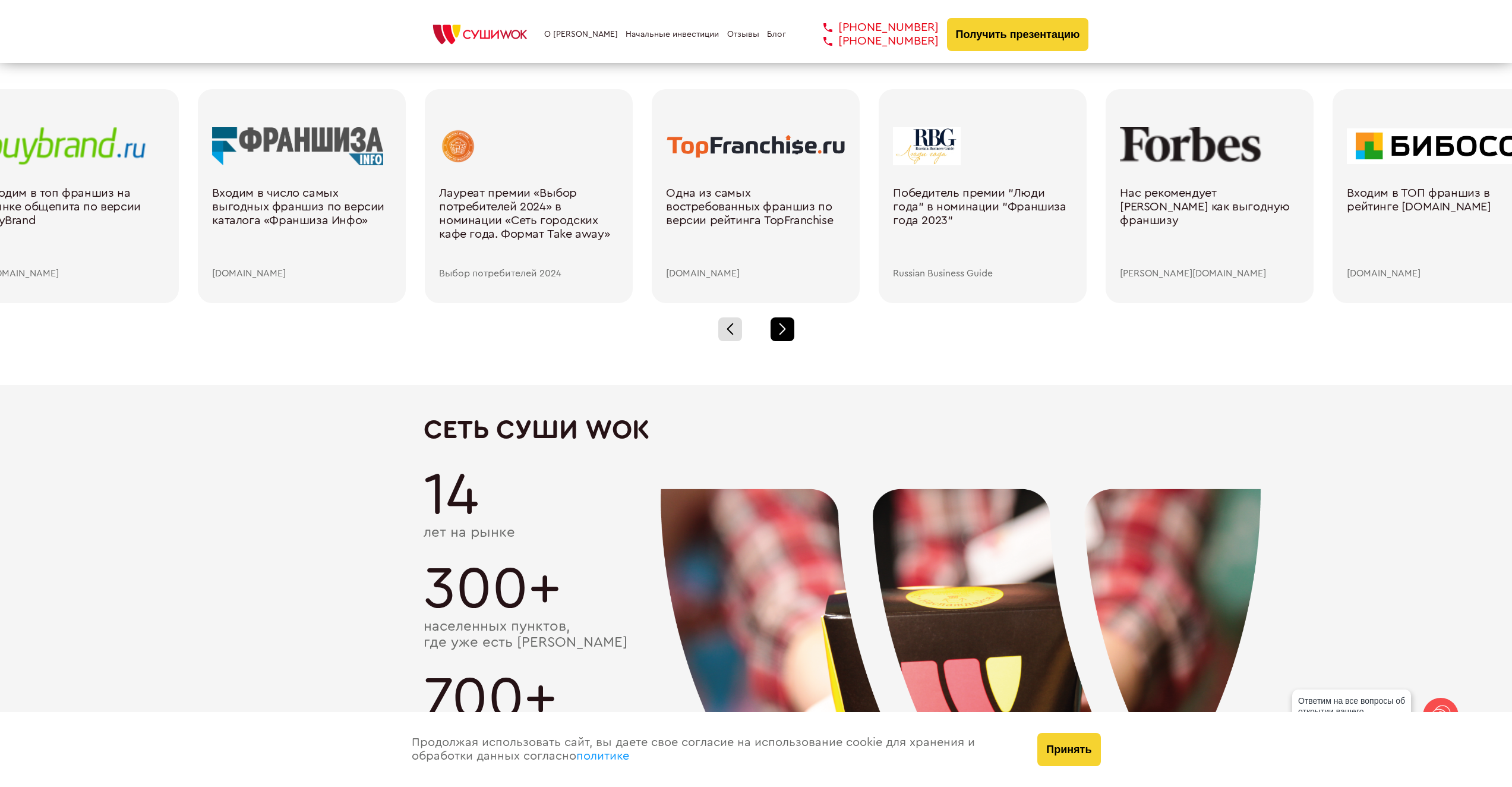
click at [791, 340] on div at bounding box center [783, 329] width 23 height 23
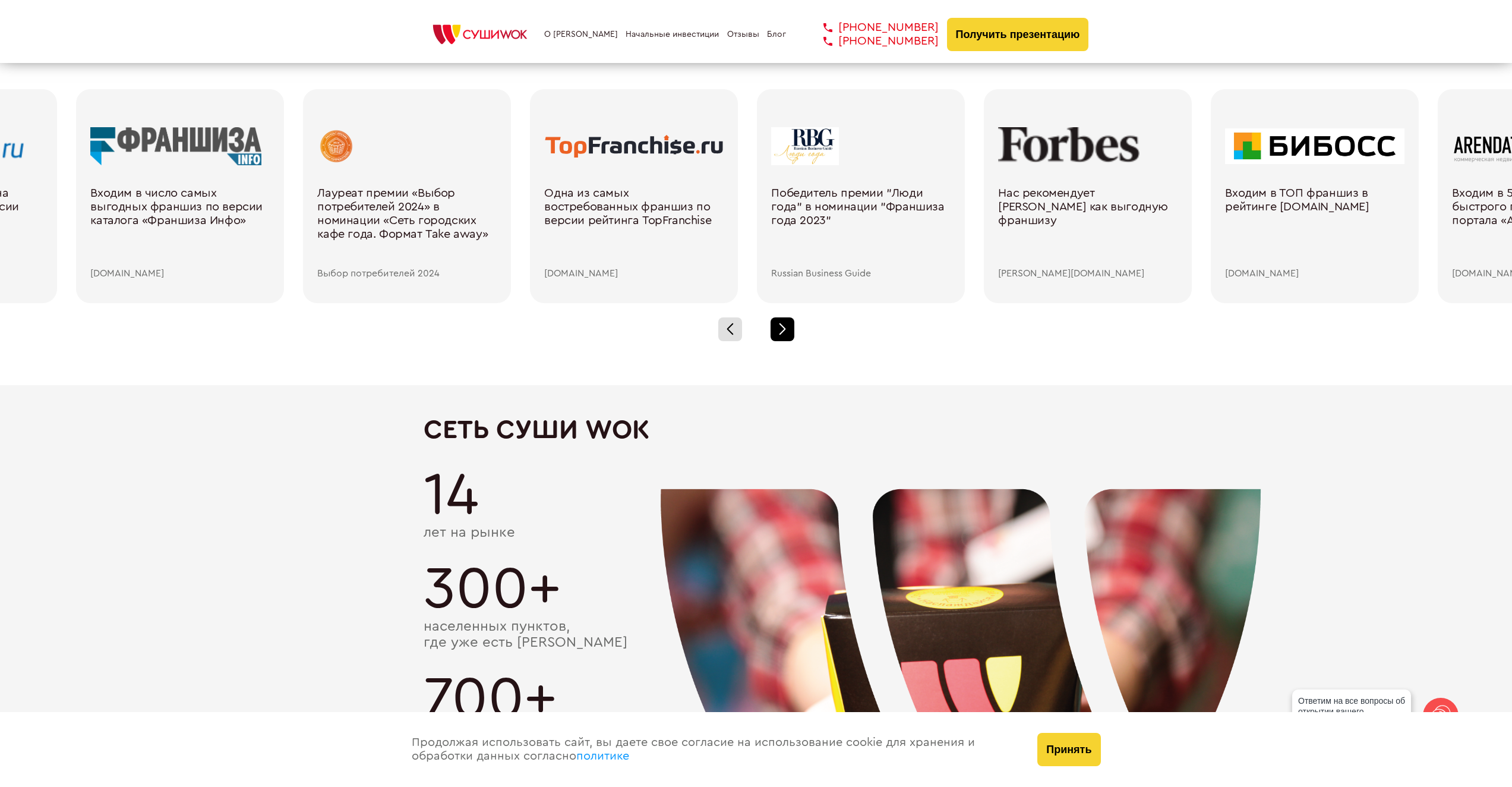
click at [791, 340] on div at bounding box center [783, 329] width 23 height 23
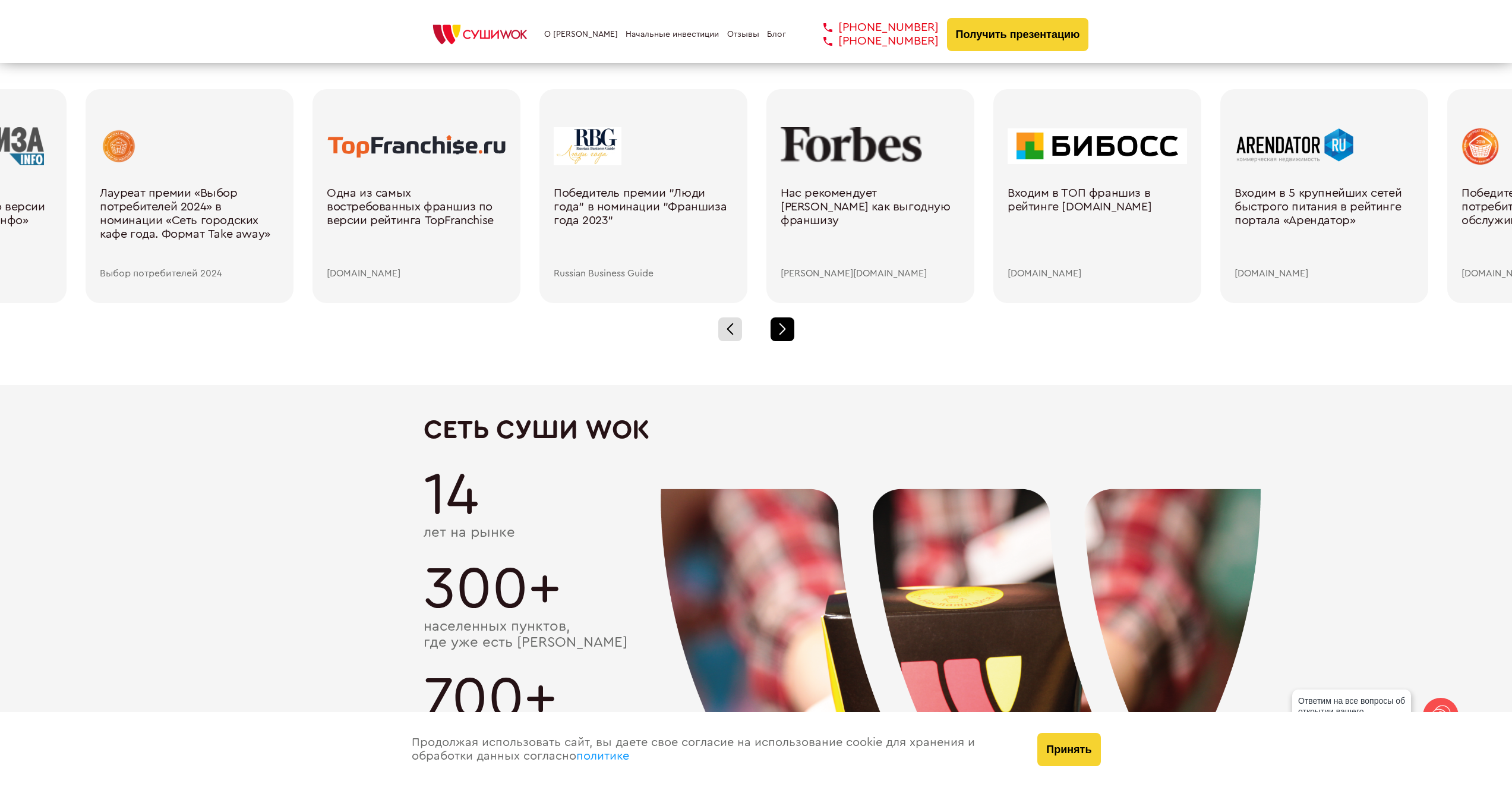
click at [791, 340] on div at bounding box center [783, 329] width 23 height 23
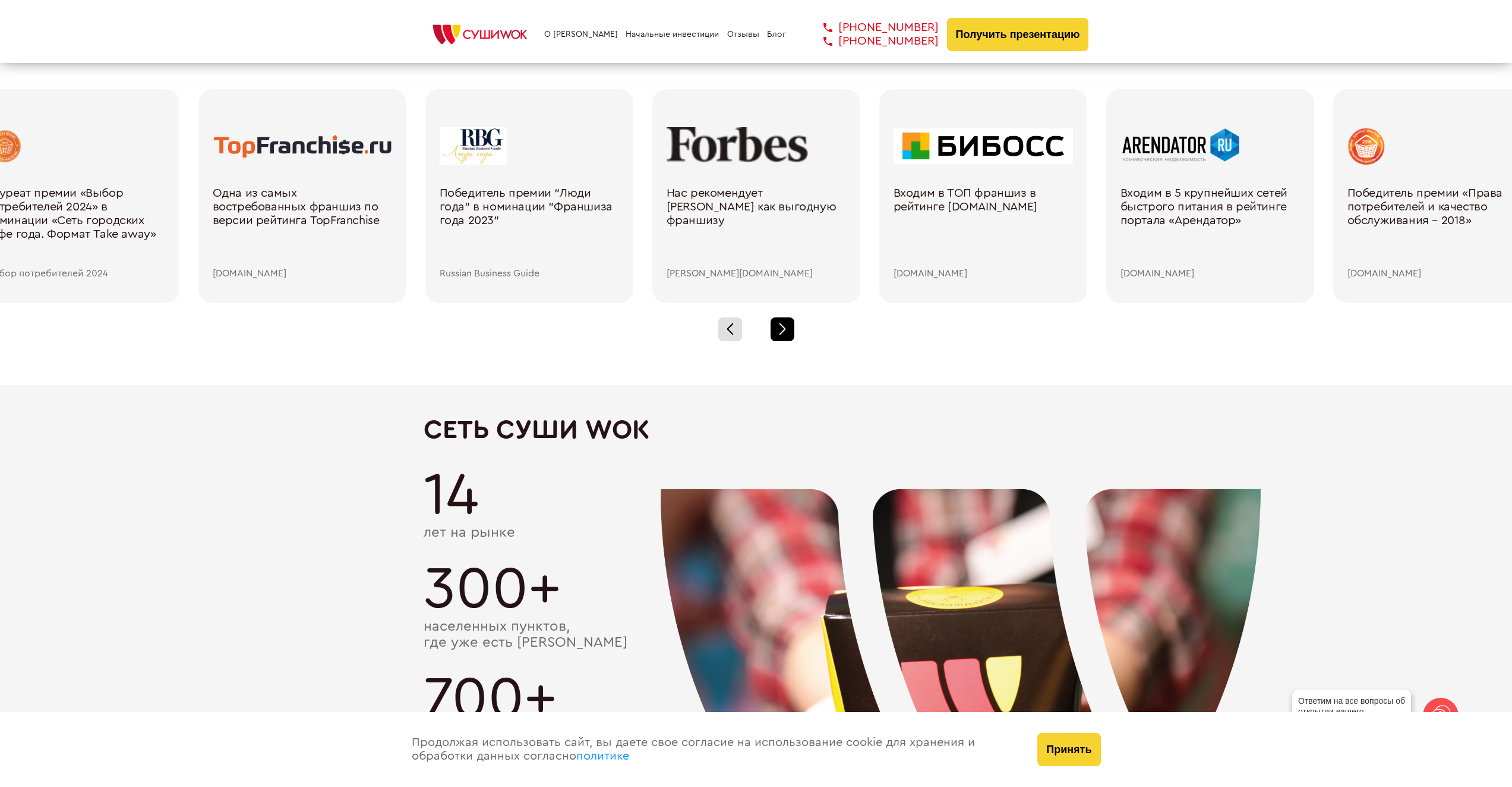
click at [791, 340] on div at bounding box center [783, 329] width 23 height 23
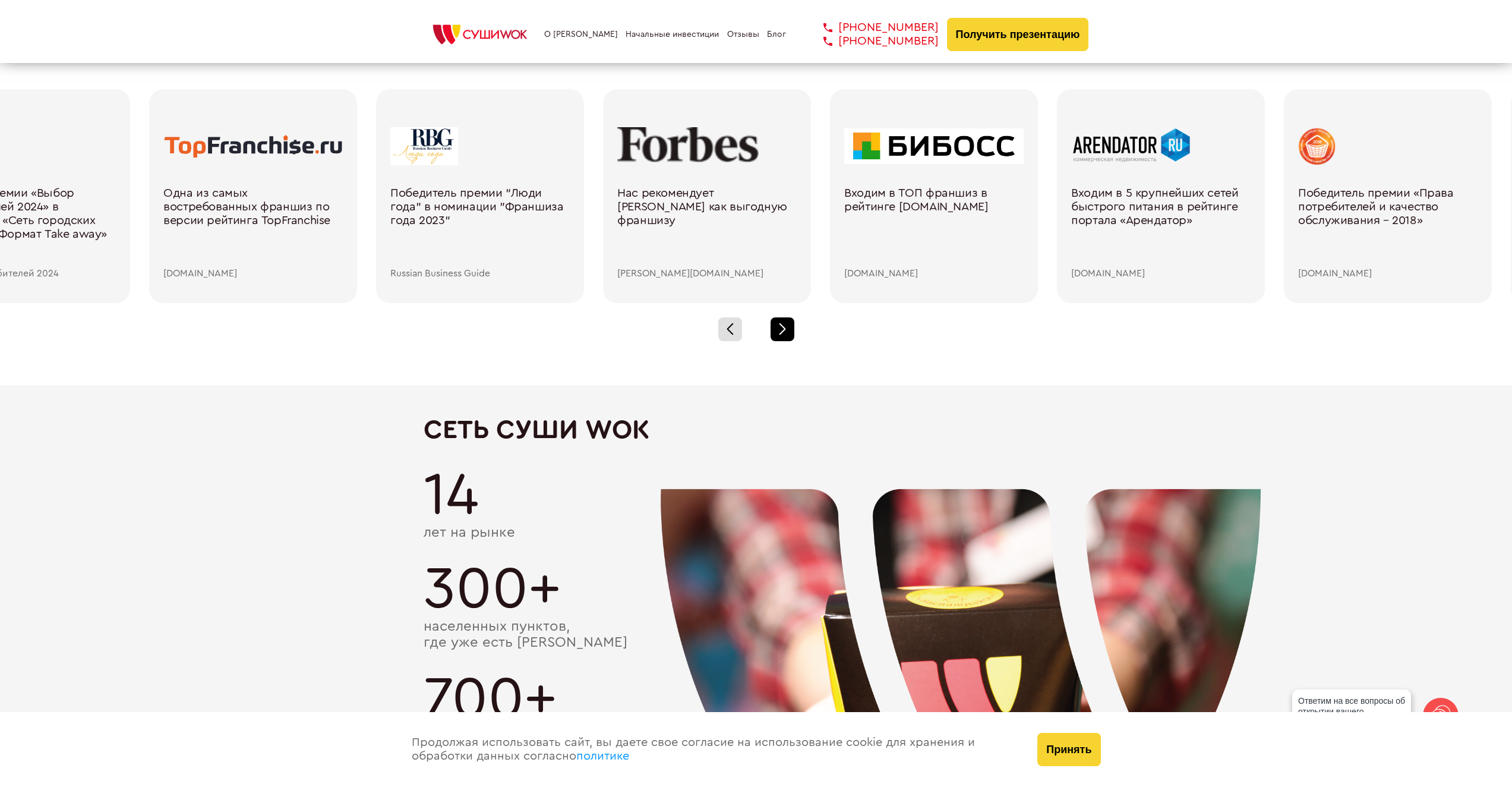
click at [791, 340] on div at bounding box center [783, 329] width 23 height 23
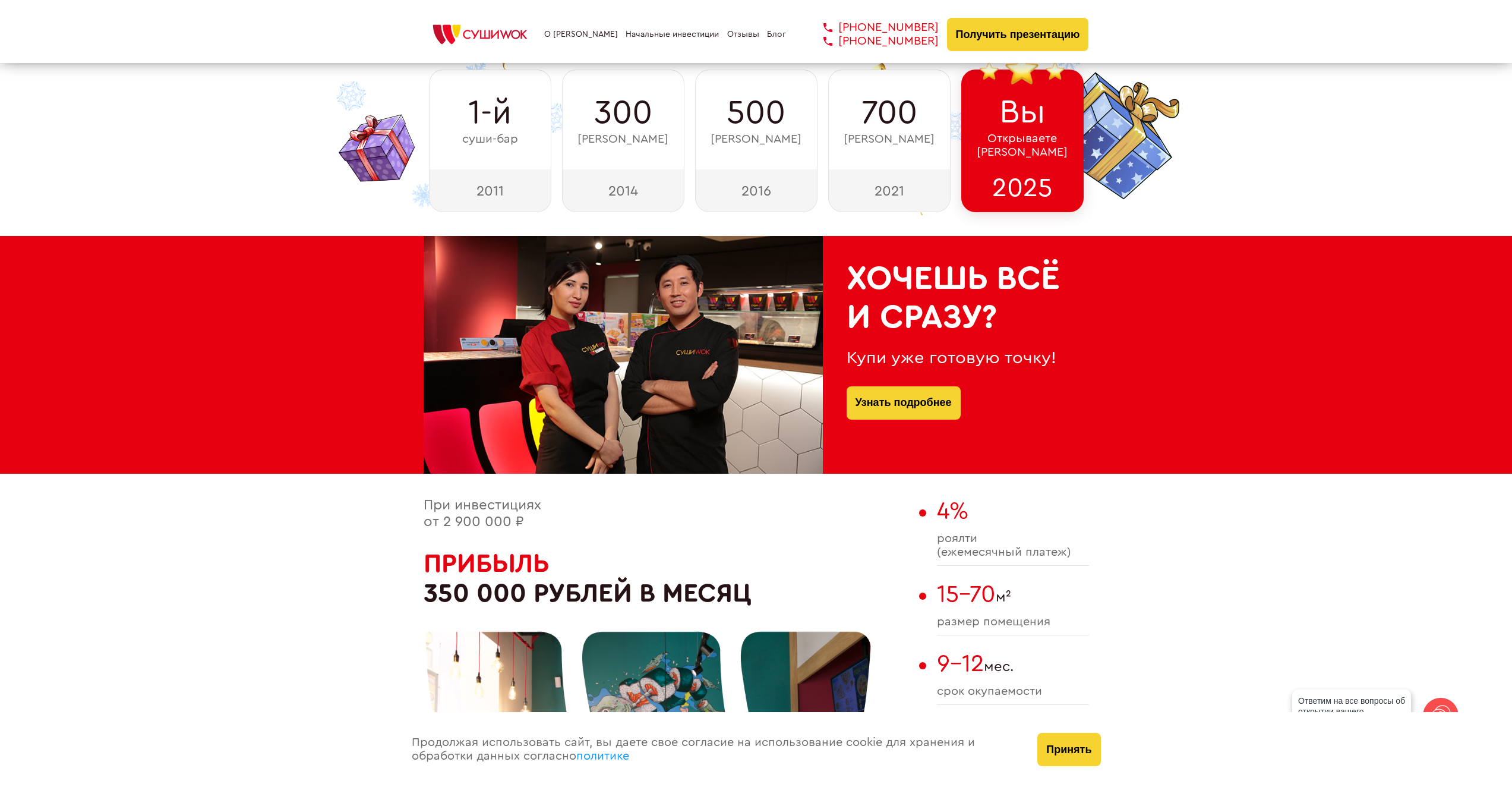
scroll to position [0, 0]
